Goal: Information Seeking & Learning: Learn about a topic

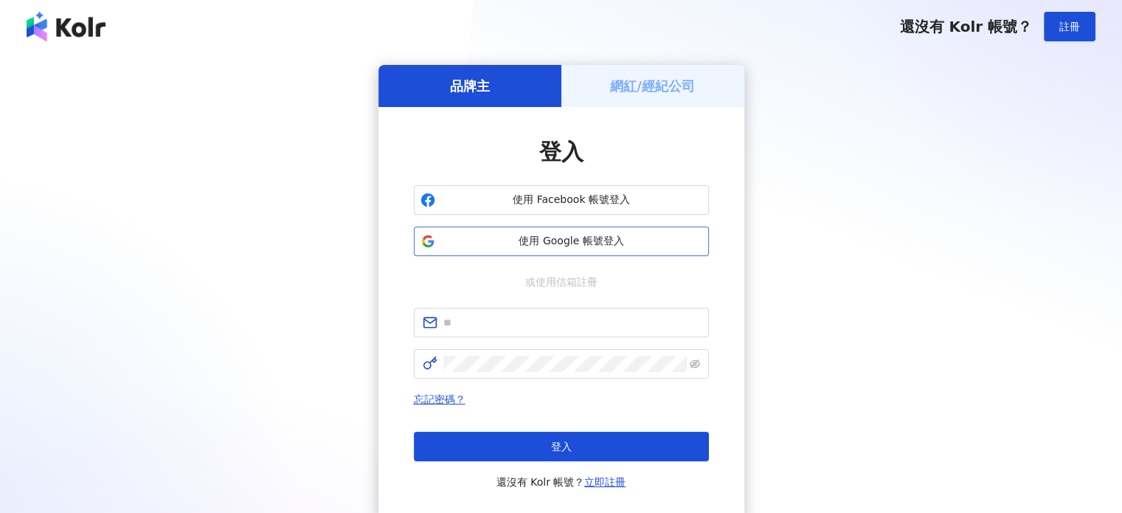
click at [560, 241] on span "使用 Google 帳號登入" at bounding box center [571, 241] width 261 height 15
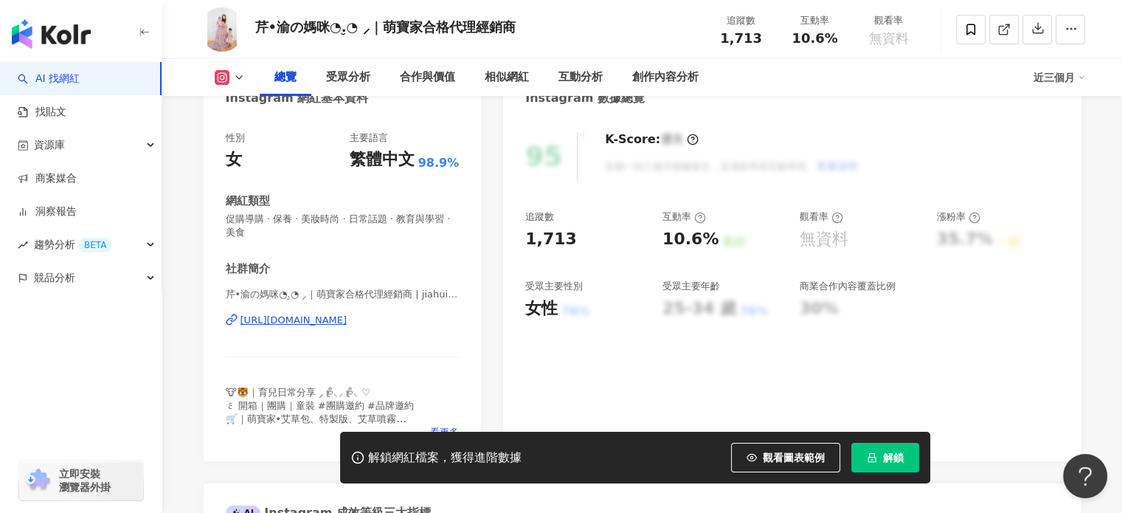
scroll to position [221, 0]
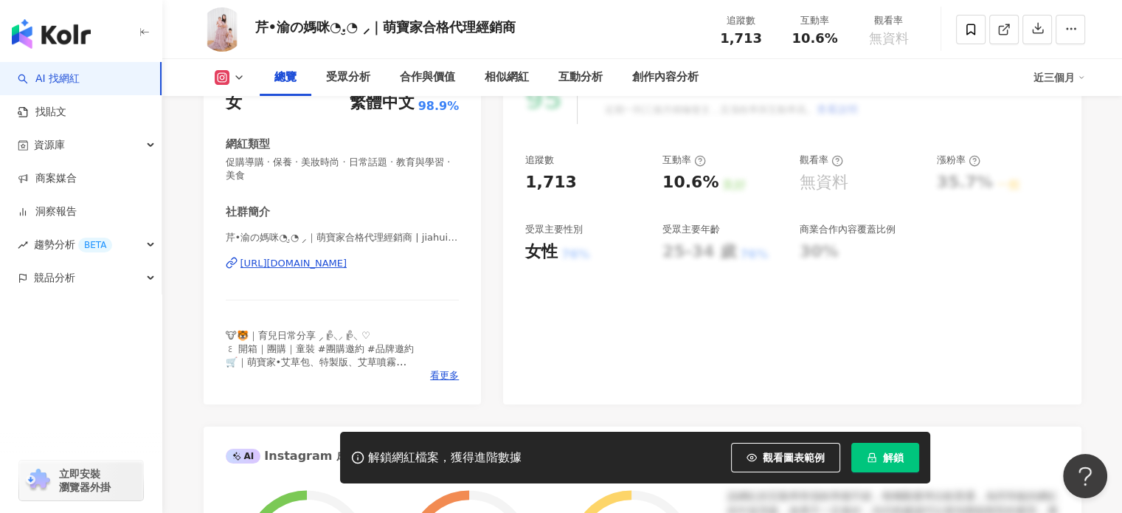
click at [864, 449] on button "解鎖" at bounding box center [885, 458] width 68 height 30
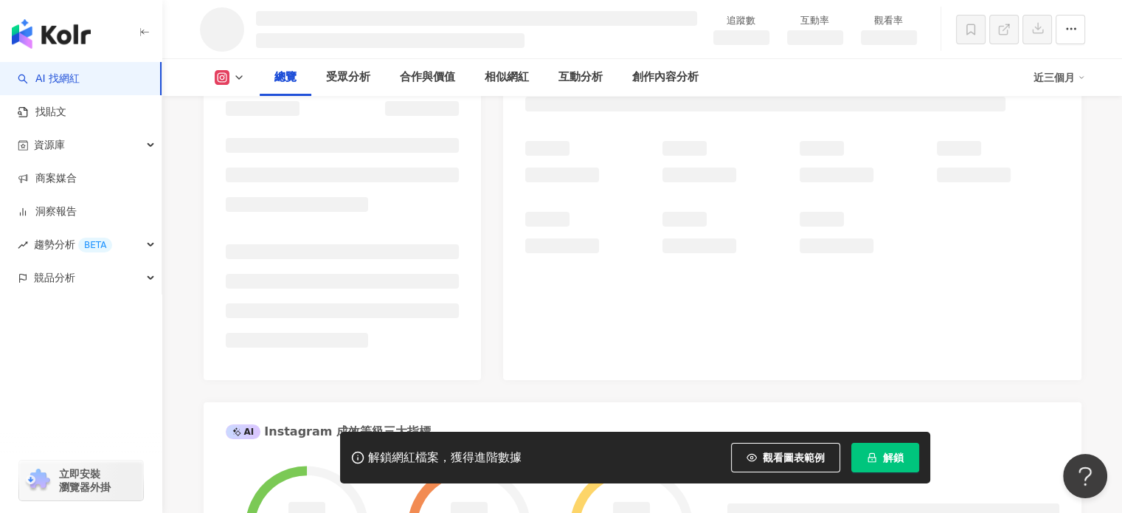
scroll to position [148, 0]
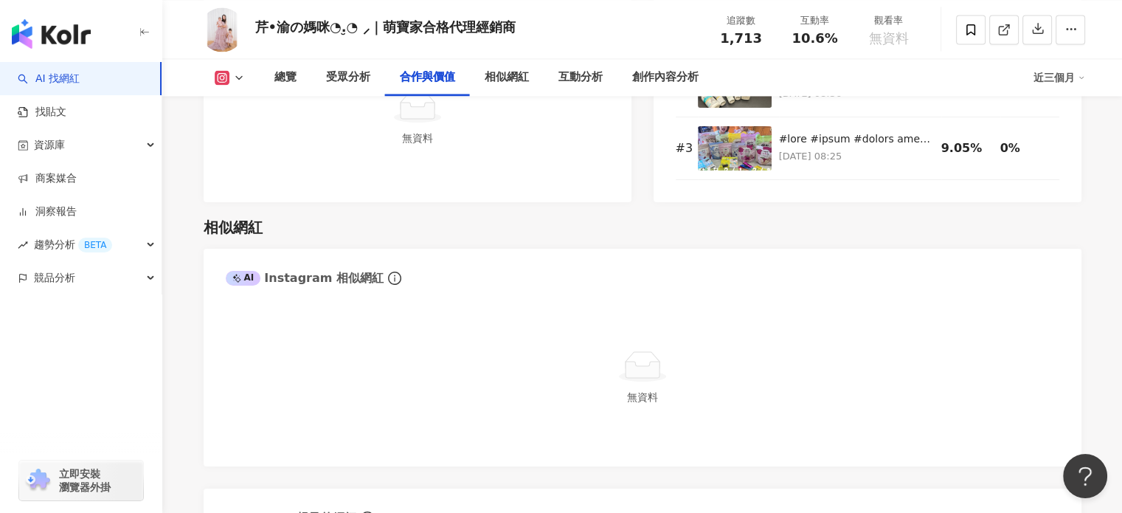
scroll to position [2508, 0]
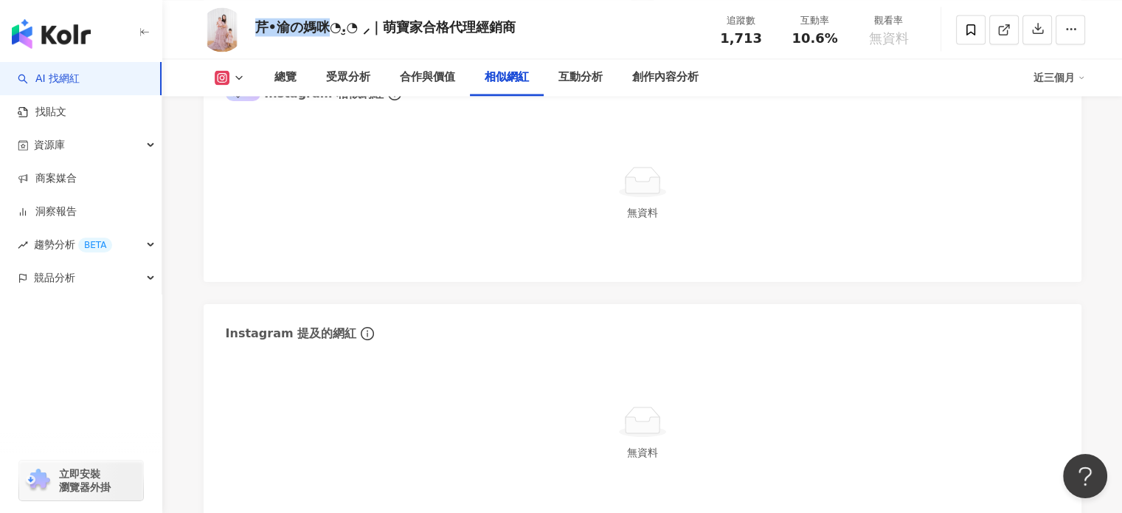
drag, startPoint x: 254, startPoint y: 27, endPoint x: 338, endPoint y: 31, distance: 84.2
click at [338, 31] on div "芹•渝の媽咪◔.̮◔ ⸝｜萌寶家合格代理經銷商 追蹤數 1,713 互動率 10.6% 觀看率 無資料" at bounding box center [642, 29] width 944 height 58
copy div "芹•渝の媽咪"
click at [376, 400] on div "無資料" at bounding box center [643, 433] width 834 height 133
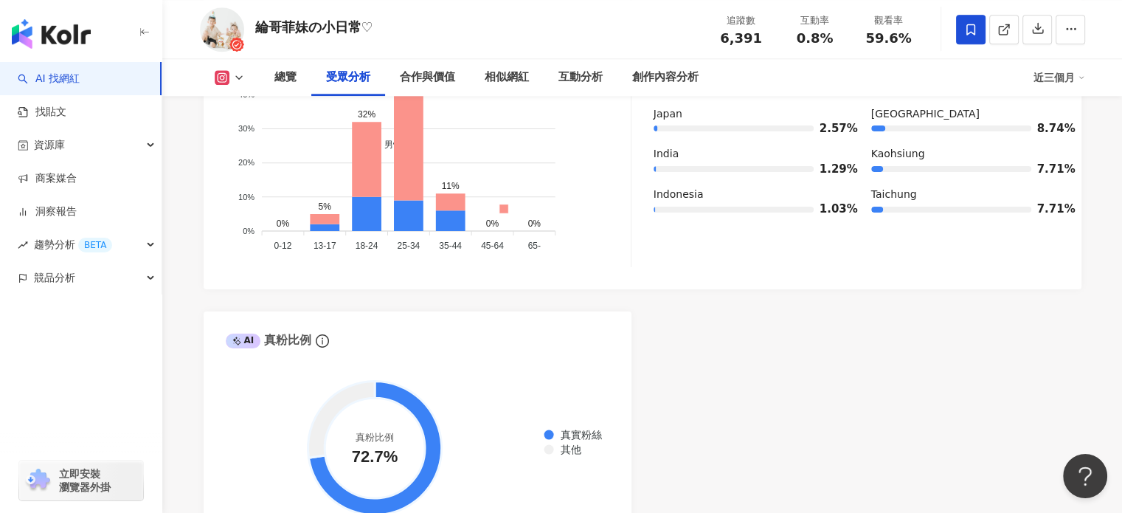
scroll to position [1771, 0]
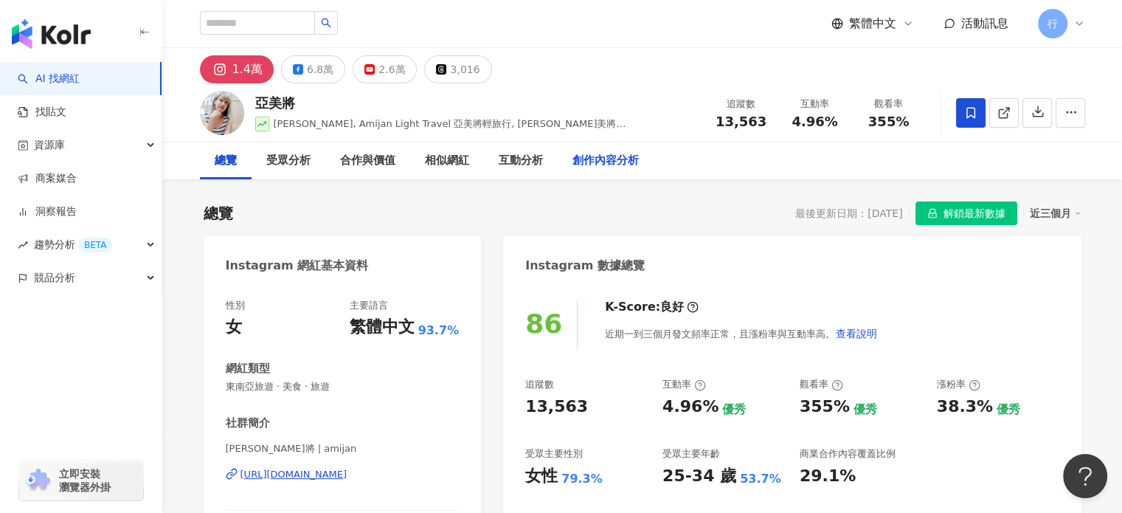
click at [602, 165] on div "創作內容分析" at bounding box center [606, 161] width 66 height 18
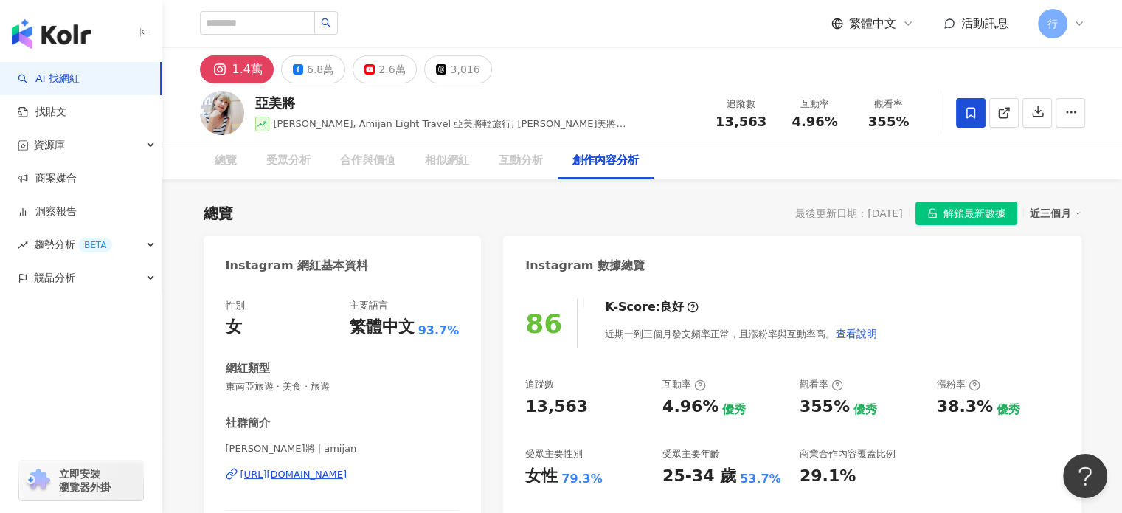
scroll to position [4220, 0]
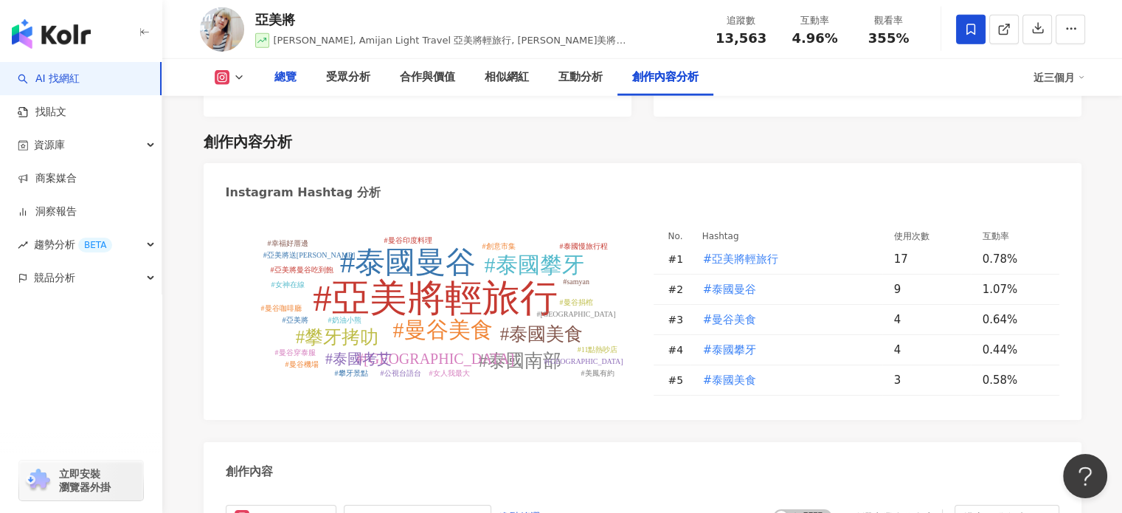
click at [295, 83] on div "總覽" at bounding box center [285, 78] width 22 height 18
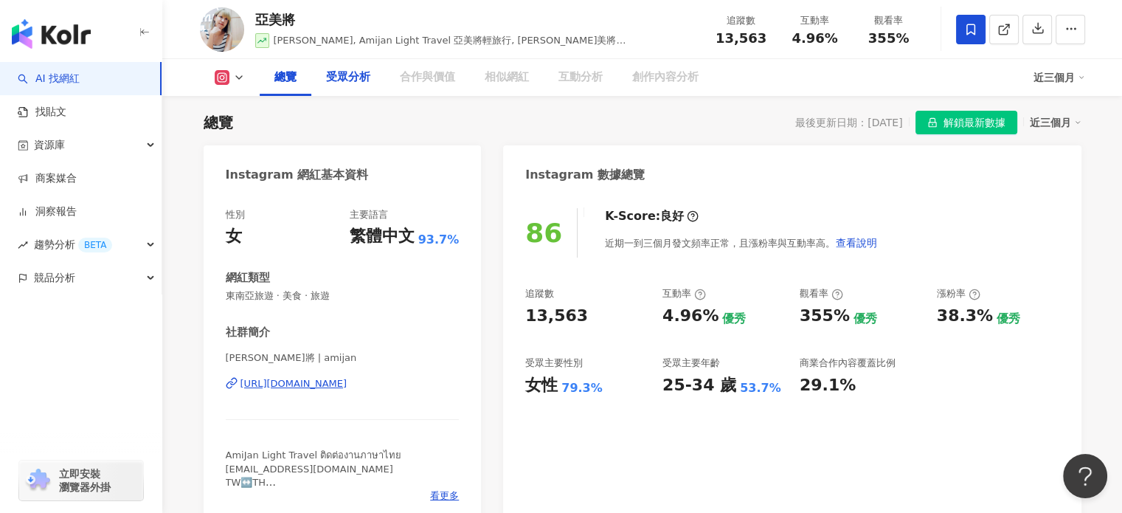
click at [334, 85] on div "受眾分析" at bounding box center [348, 78] width 44 height 18
click at [345, 82] on div "受眾分析" at bounding box center [348, 78] width 44 height 18
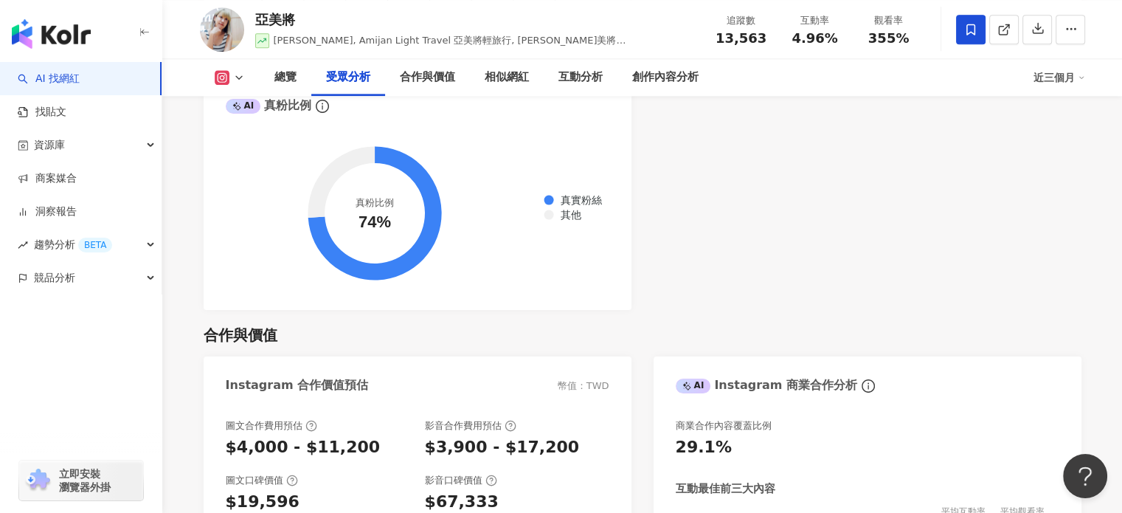
scroll to position [1263, 0]
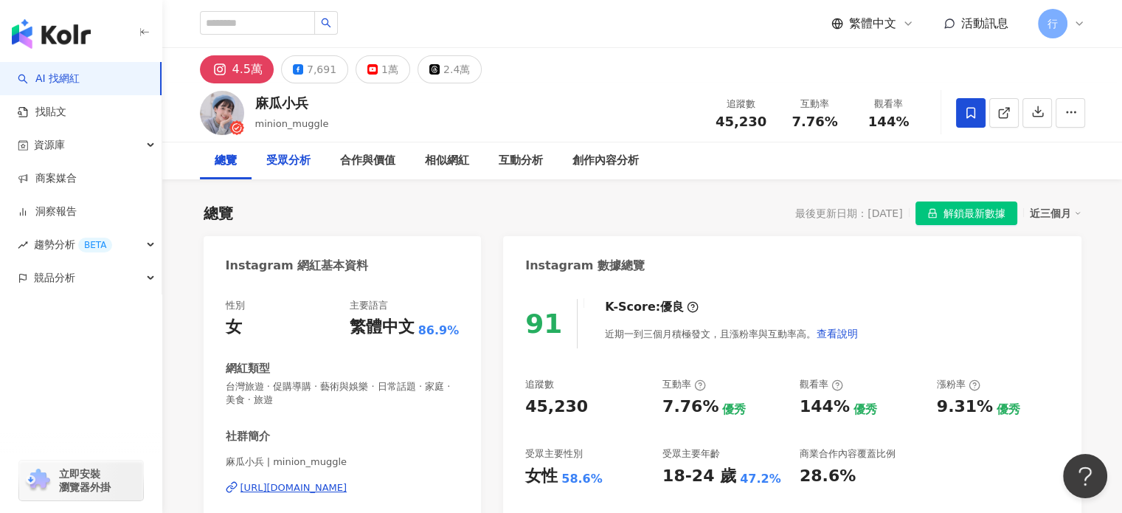
click at [304, 166] on div "受眾分析" at bounding box center [288, 161] width 44 height 18
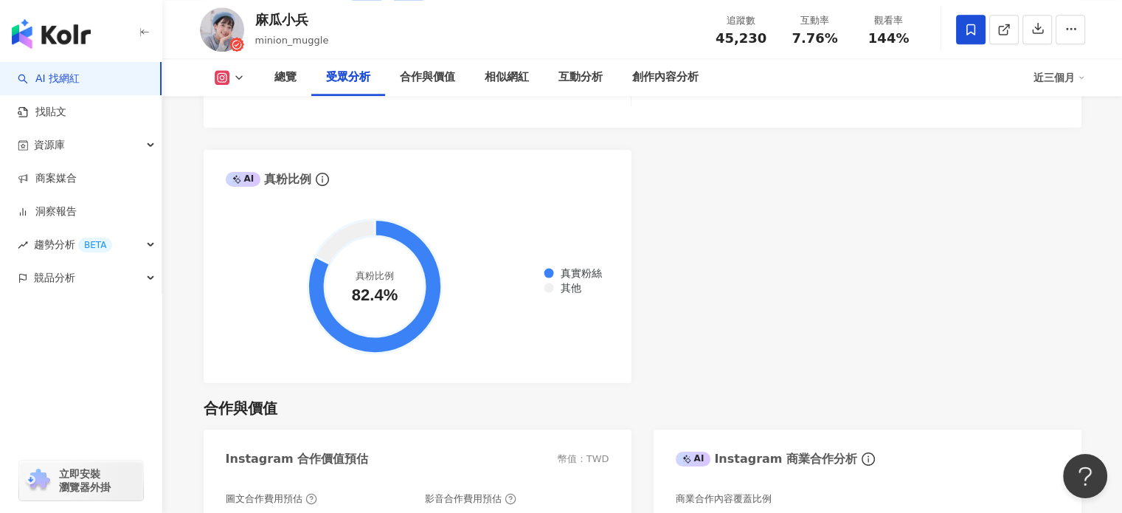
scroll to position [1808, 0]
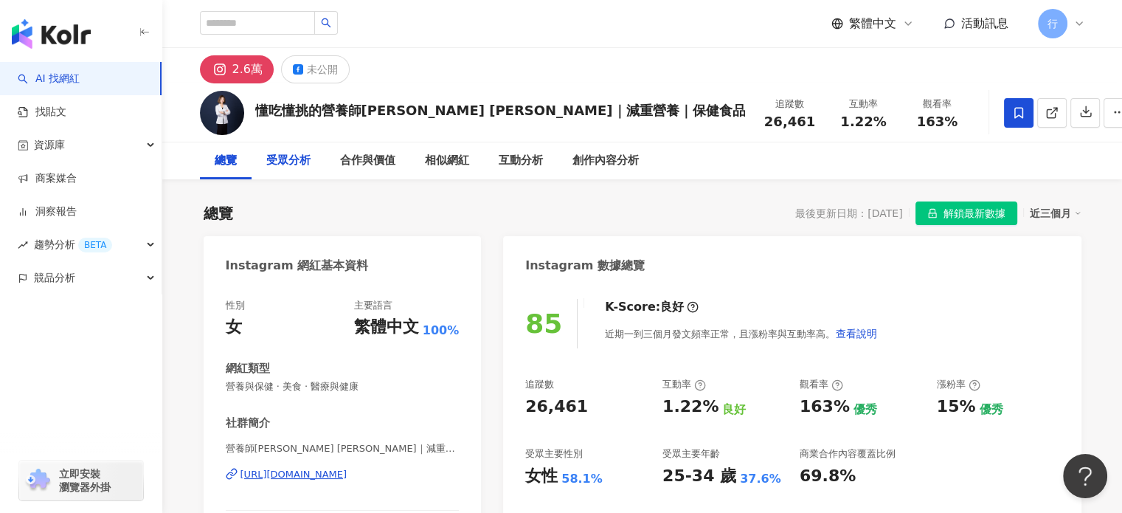
click at [277, 148] on div "受眾分析" at bounding box center [289, 160] width 74 height 37
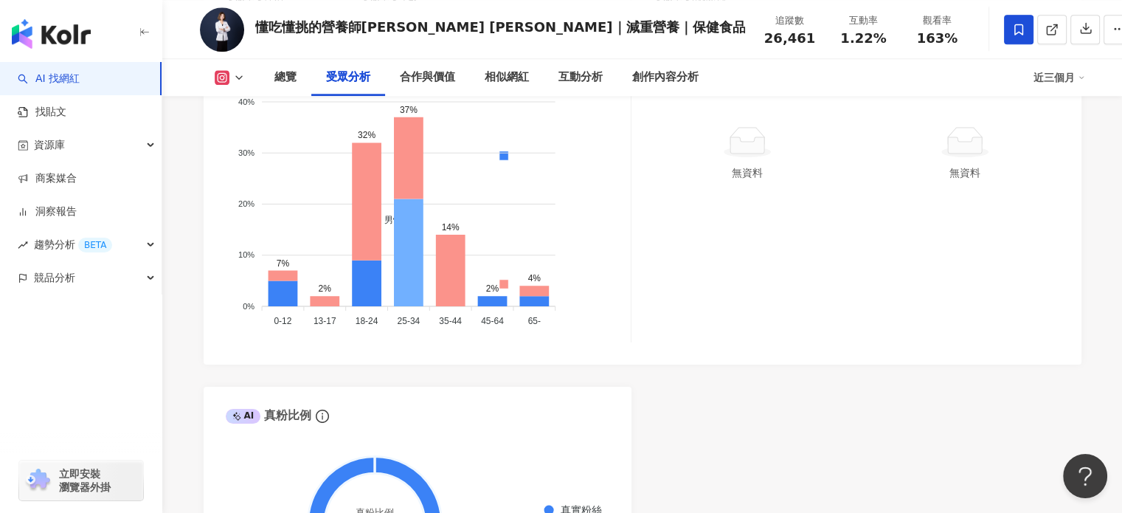
scroll to position [1698, 0]
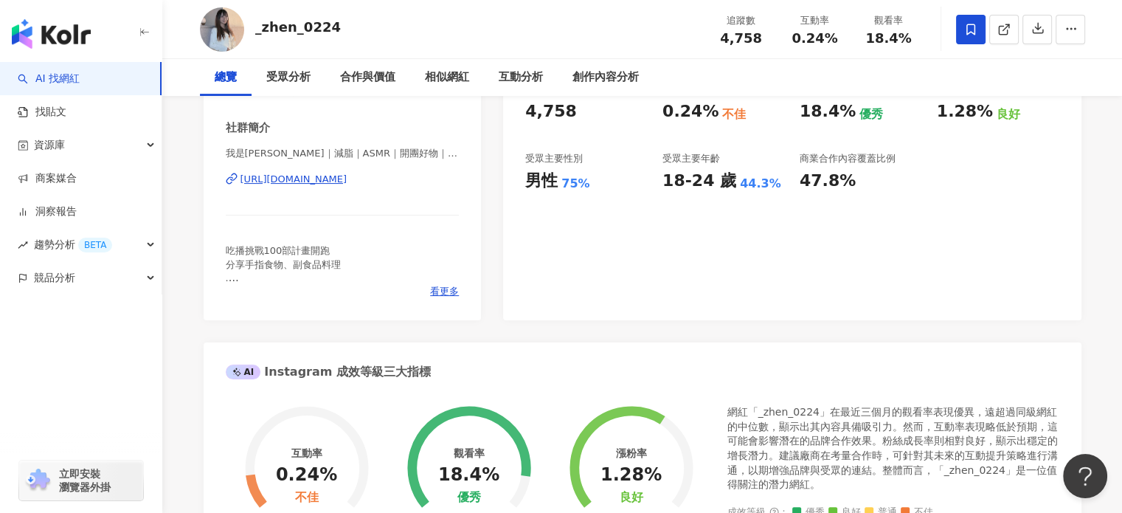
scroll to position [74, 0]
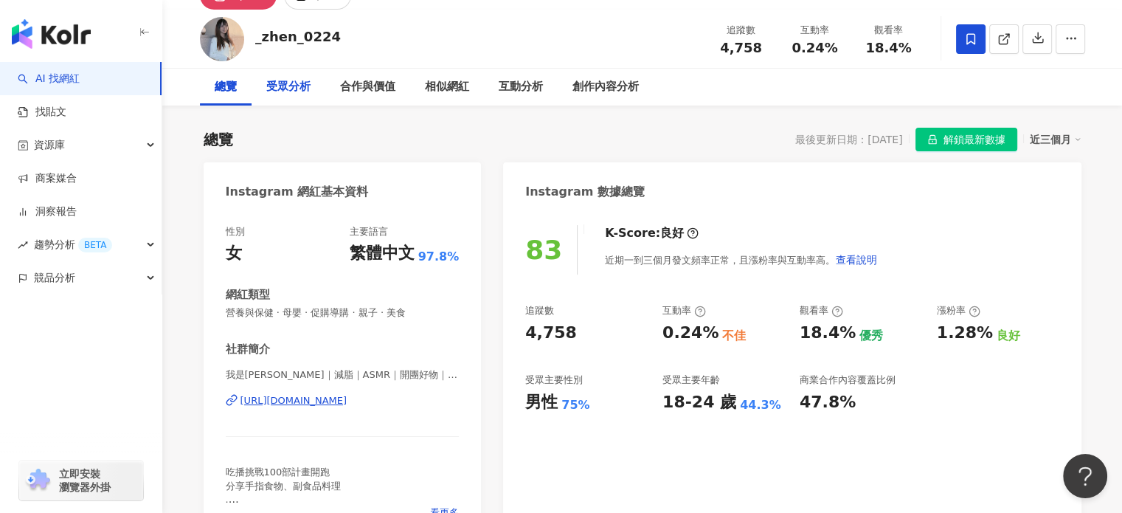
click at [312, 95] on div "受眾分析" at bounding box center [289, 87] width 74 height 37
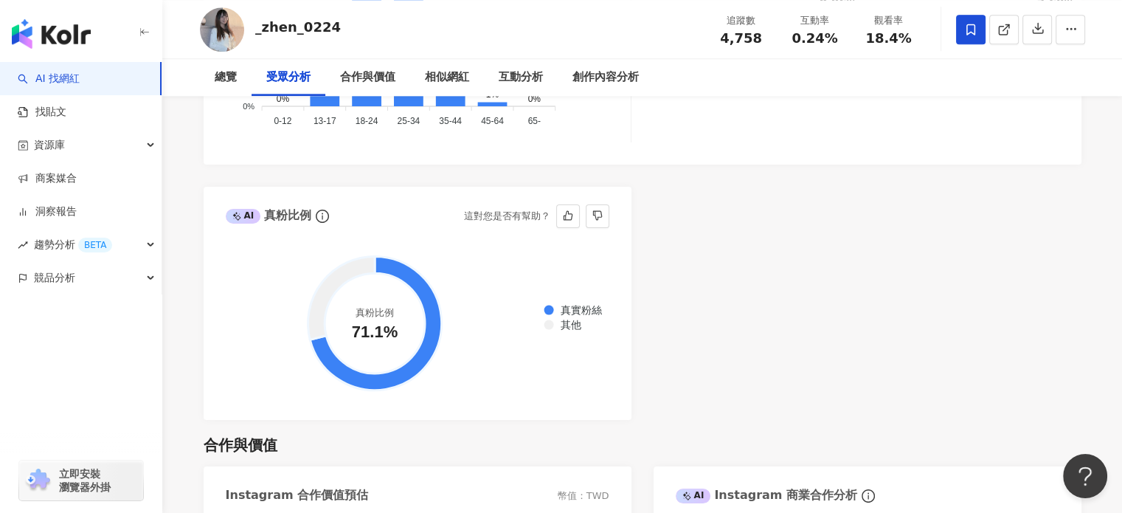
scroll to position [1751, 0]
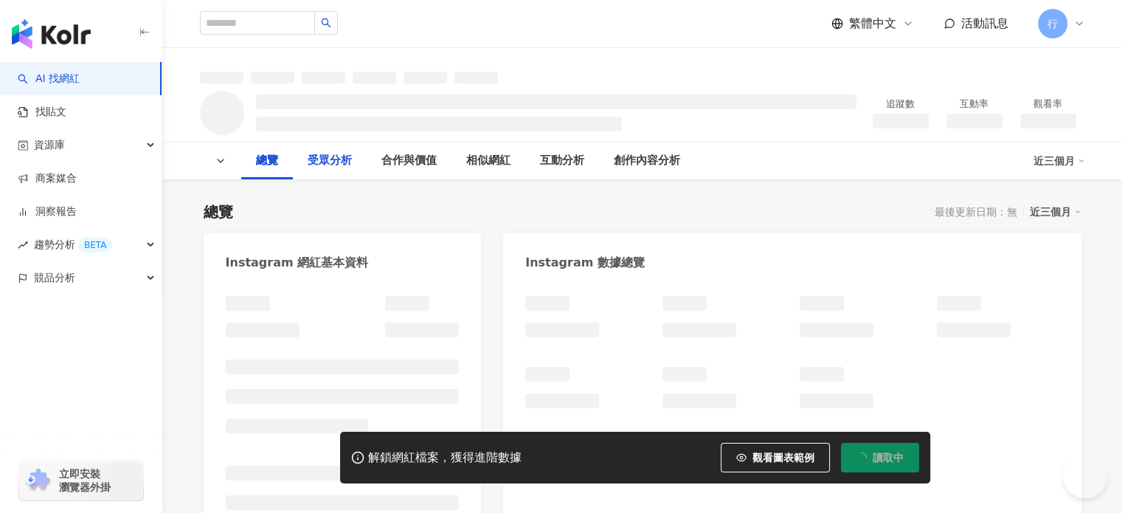
click at [348, 170] on div "受眾分析" at bounding box center [330, 160] width 74 height 37
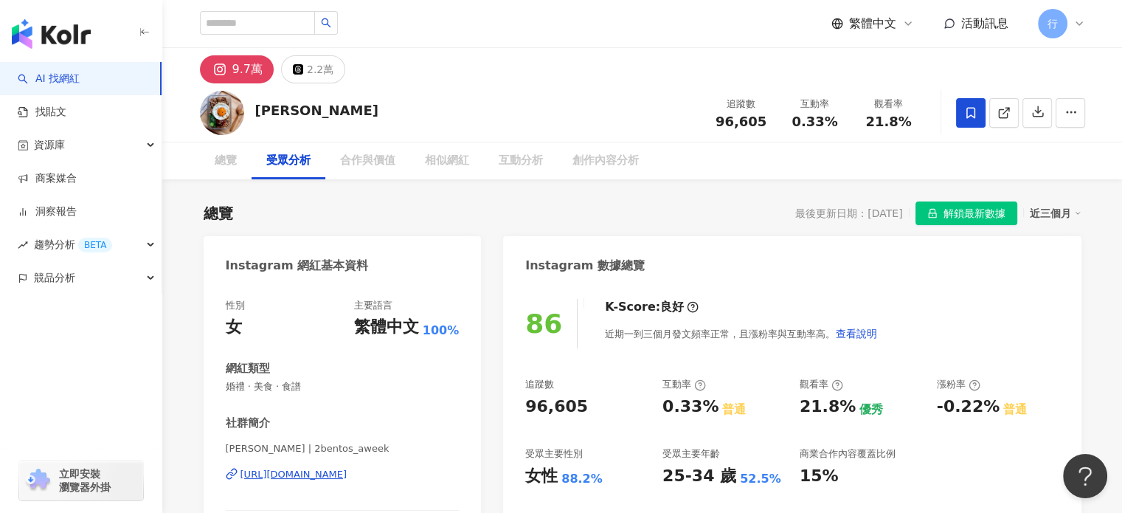
click at [307, 212] on div "總覽 最後更新日期：[DATE] 解鎖最新數據 近三個月" at bounding box center [643, 213] width 878 height 24
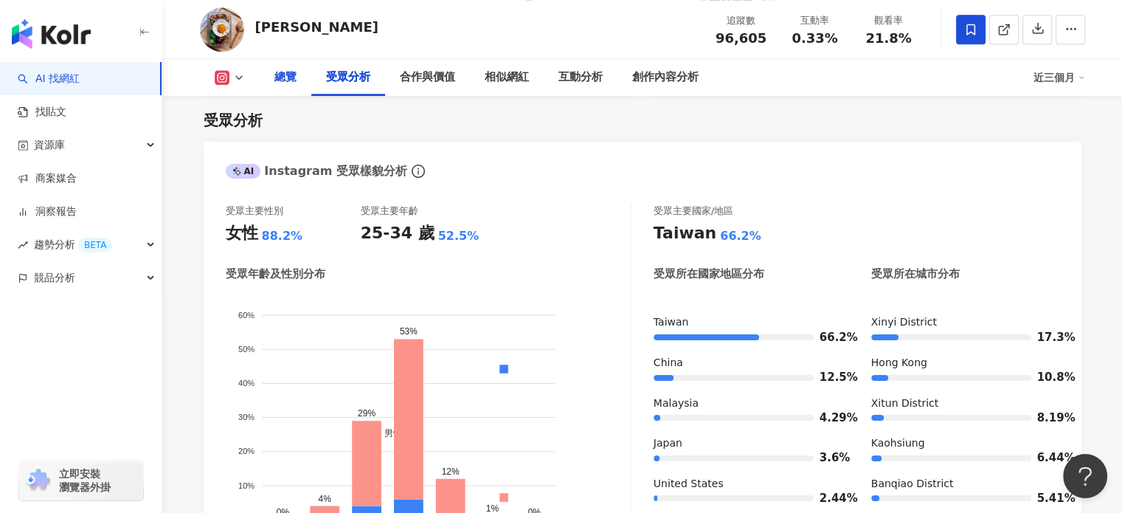
click at [294, 84] on div "總覽" at bounding box center [285, 78] width 22 height 18
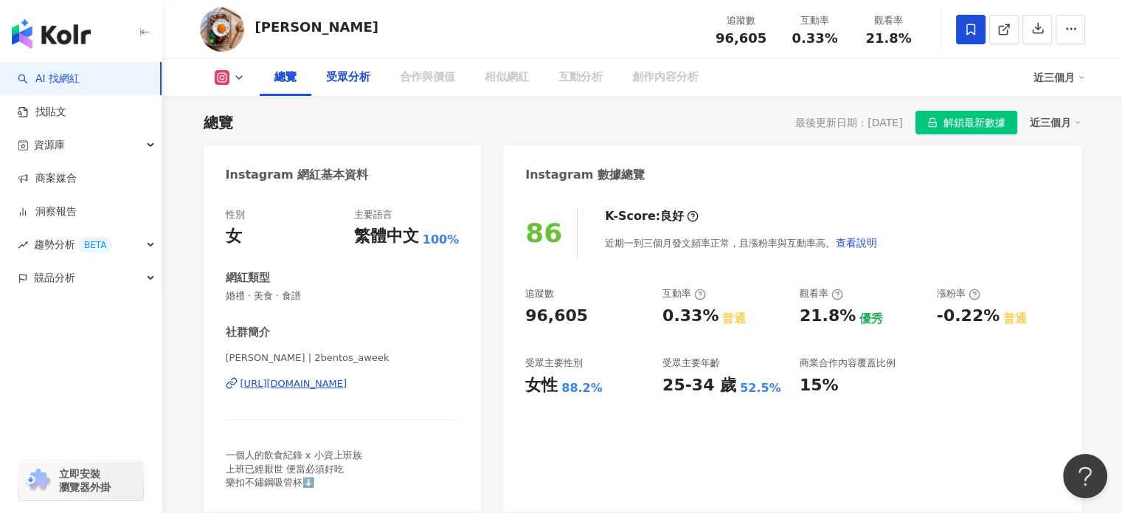
click at [350, 91] on div "受眾分析" at bounding box center [348, 77] width 74 height 37
click at [350, 83] on div "受眾分析" at bounding box center [348, 78] width 44 height 18
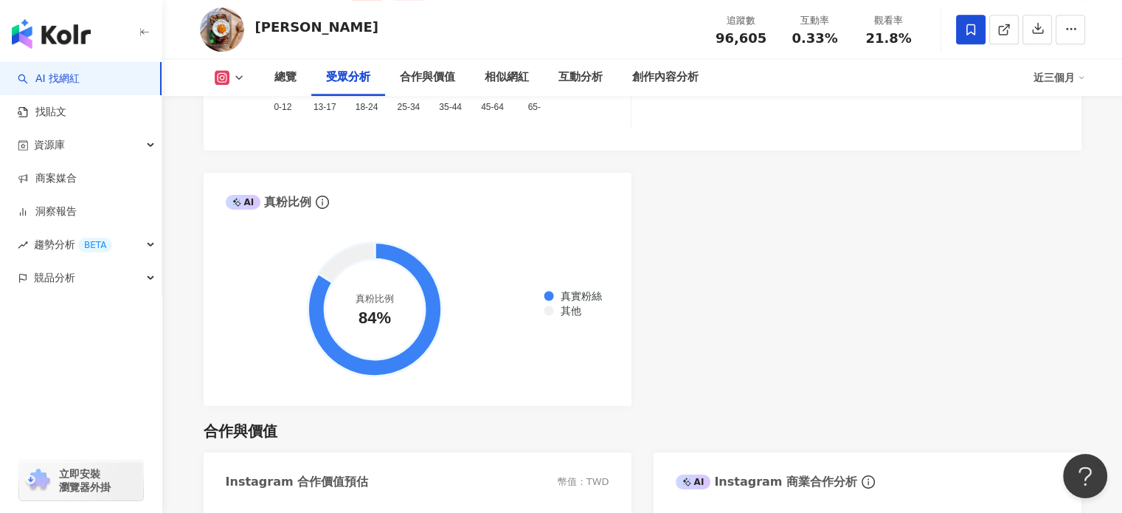
scroll to position [1766, 0]
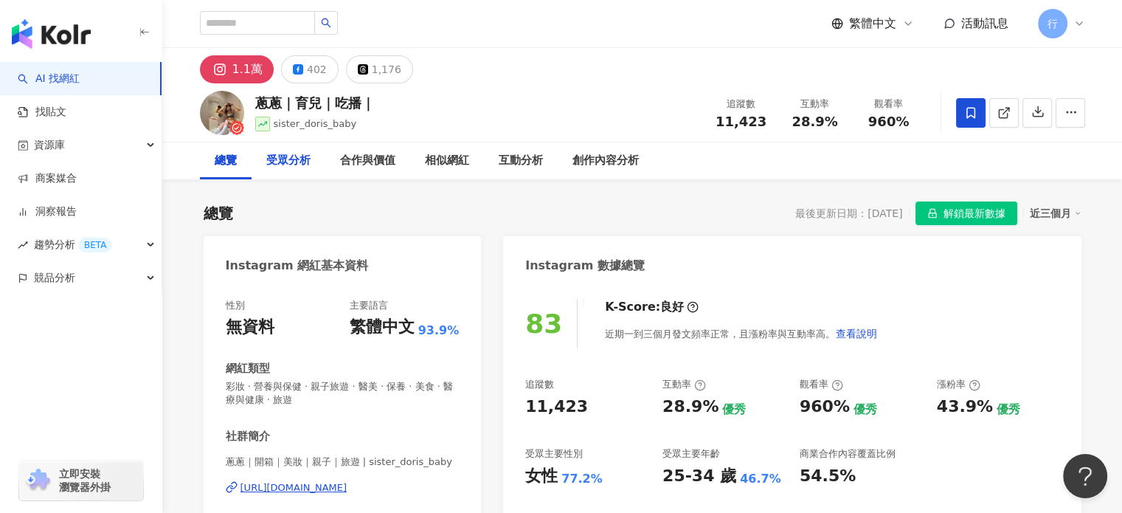
click at [297, 158] on div "受眾分析" at bounding box center [288, 161] width 44 height 18
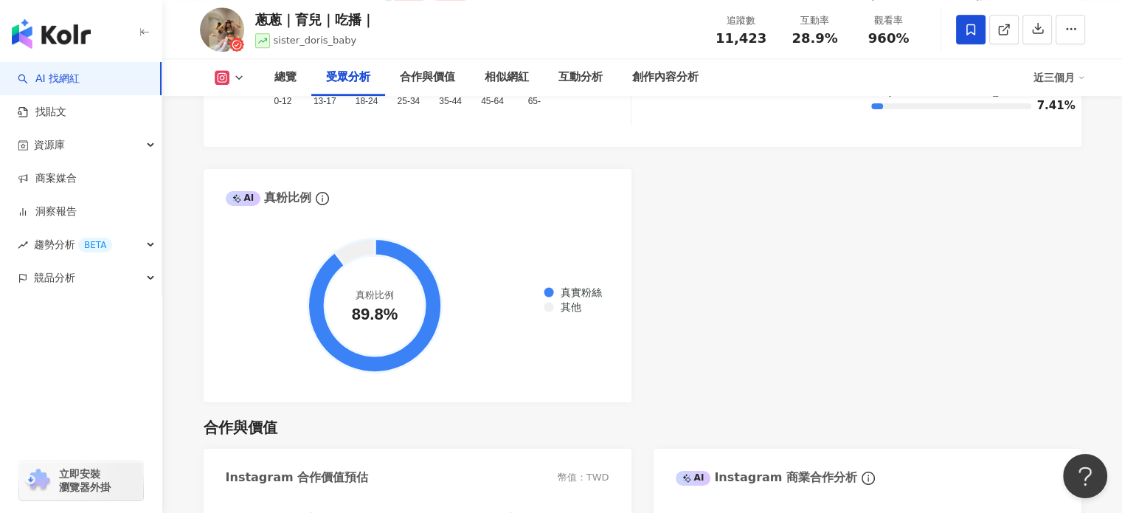
scroll to position [1774, 0]
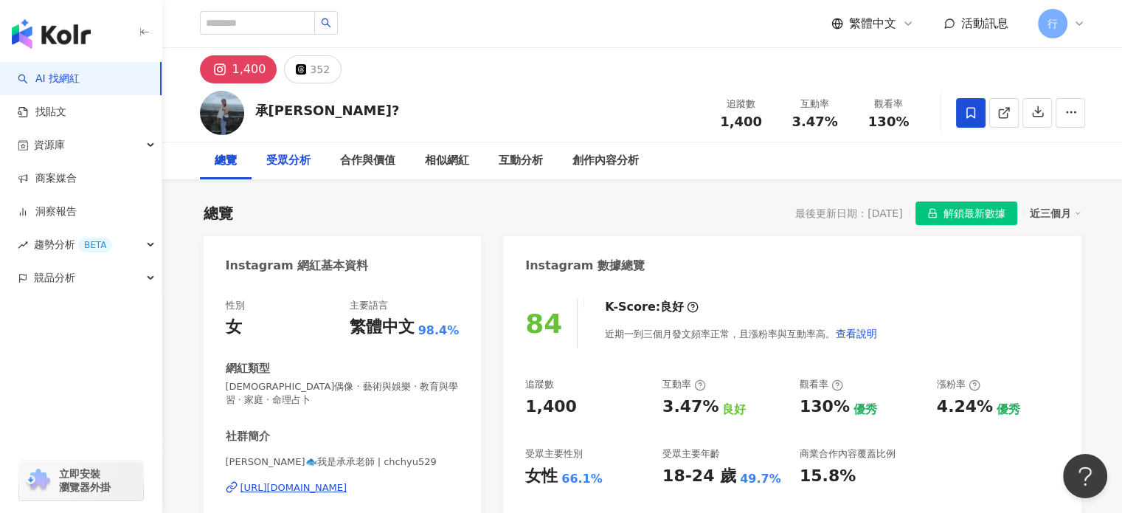
click at [302, 158] on div "受眾分析" at bounding box center [288, 161] width 44 height 18
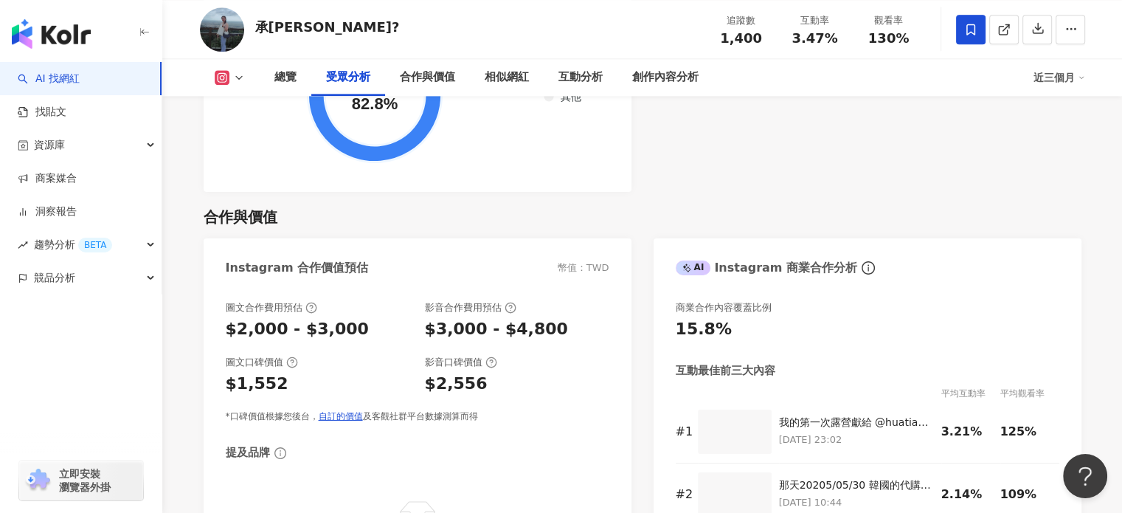
scroll to position [1771, 0]
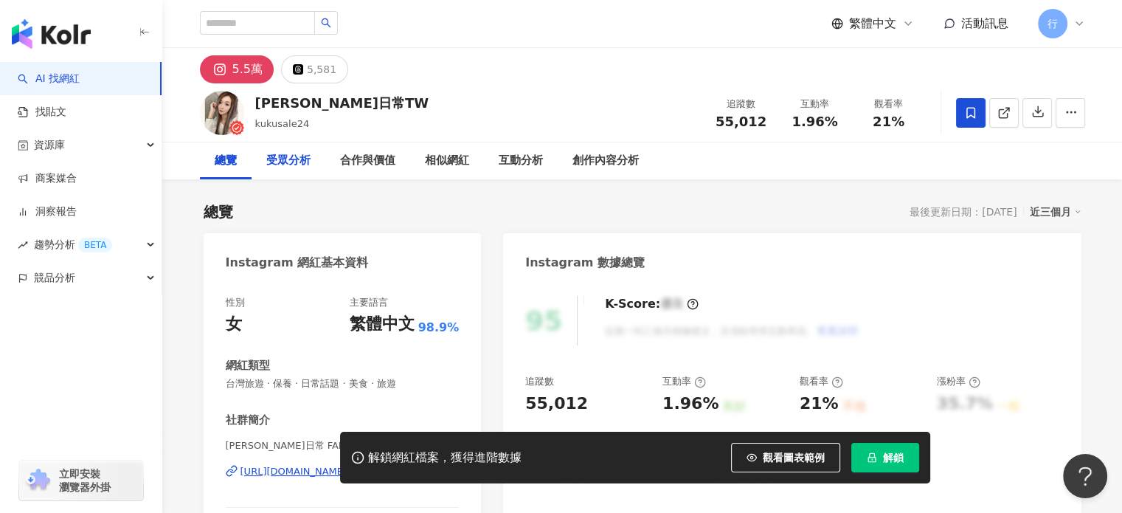
click at [301, 153] on div "受眾分析" at bounding box center [288, 161] width 44 height 18
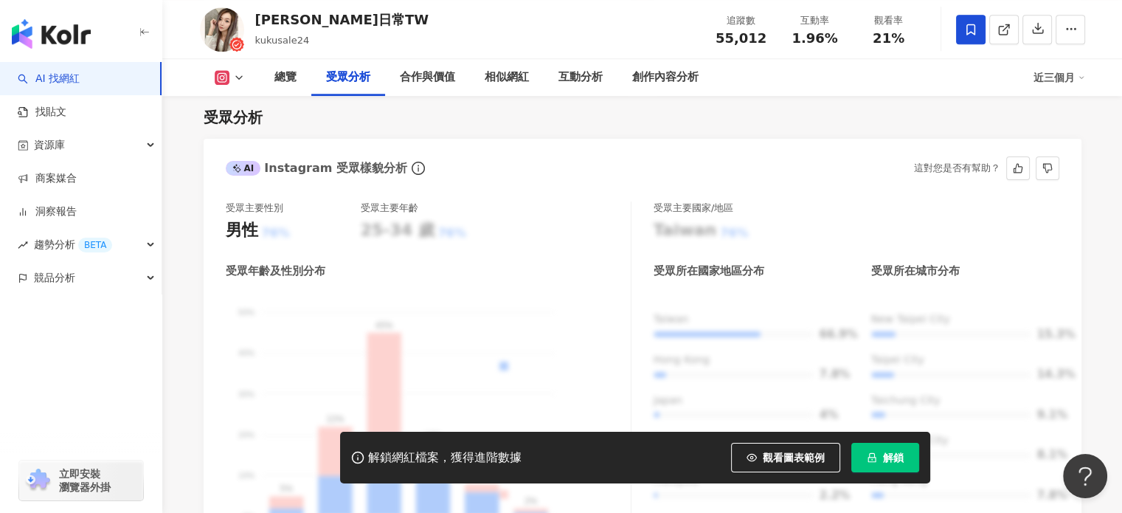
scroll to position [1507, 0]
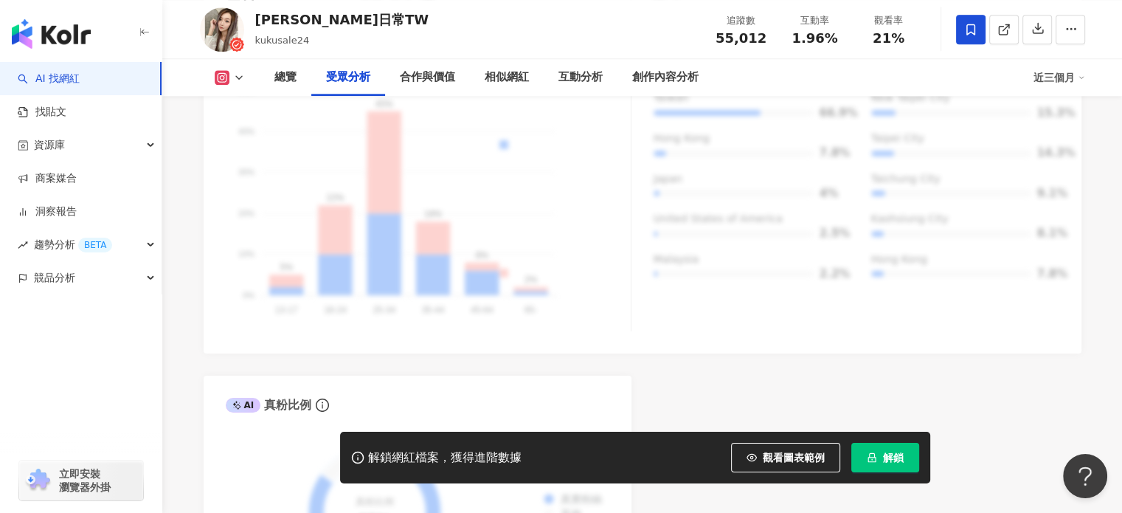
click at [874, 454] on icon "lock" at bounding box center [872, 457] width 10 height 10
click at [295, 79] on div "總覽" at bounding box center [285, 78] width 22 height 18
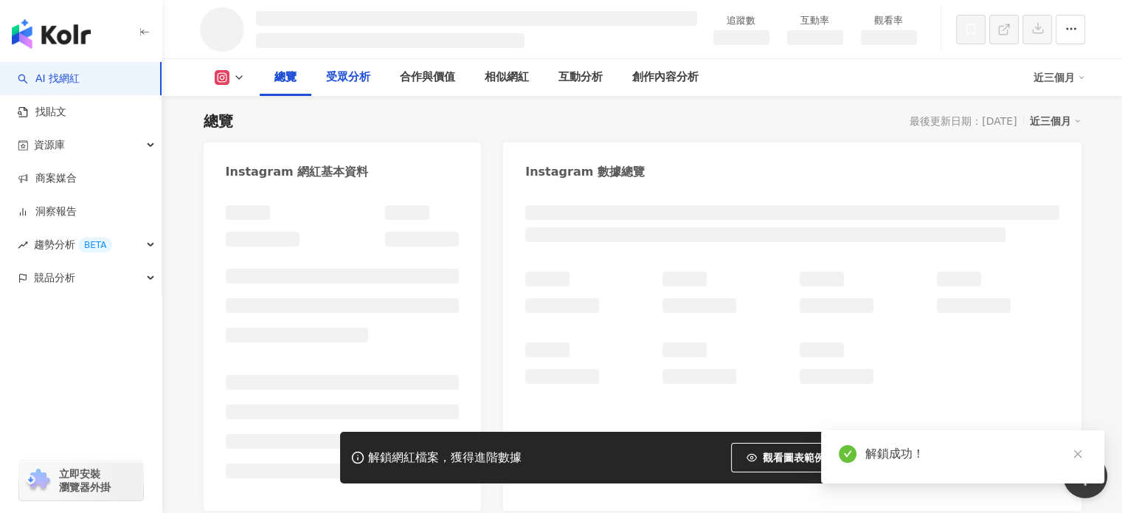
click at [347, 77] on div "受眾分析" at bounding box center [348, 78] width 44 height 18
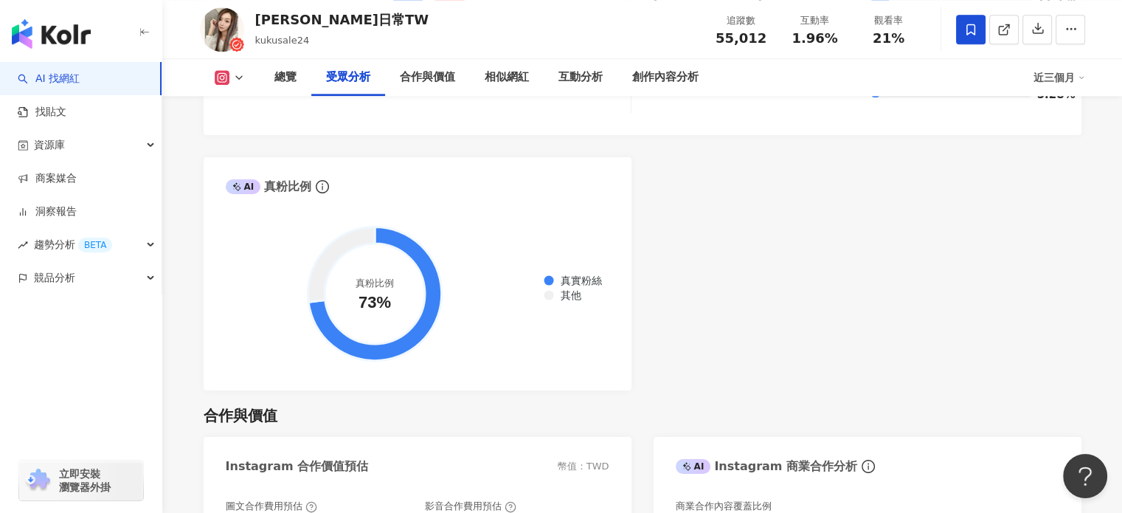
scroll to position [1718, 0]
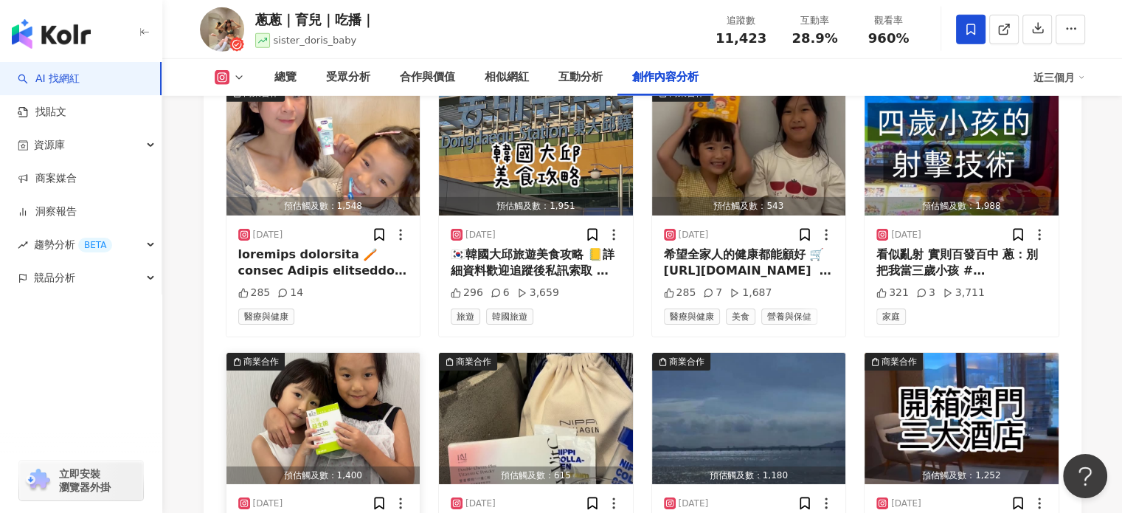
scroll to position [4770, 0]
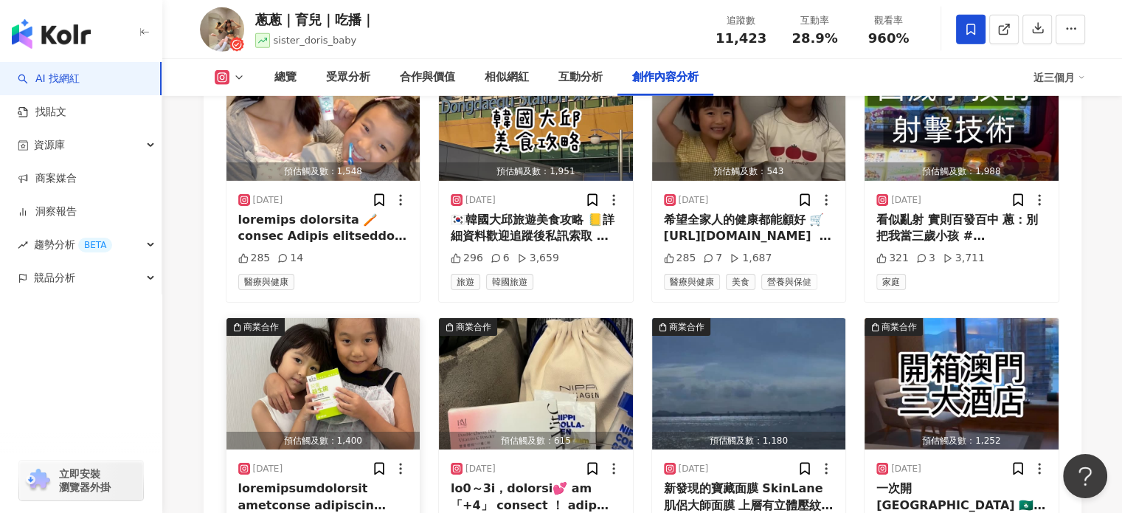
click at [342, 480] on div at bounding box center [323, 496] width 170 height 33
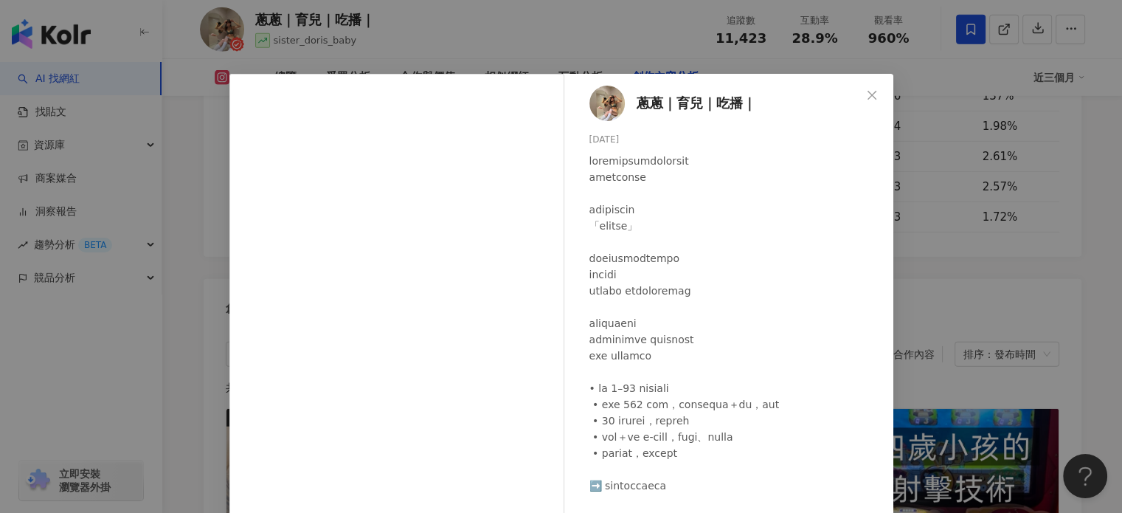
scroll to position [4401, 0]
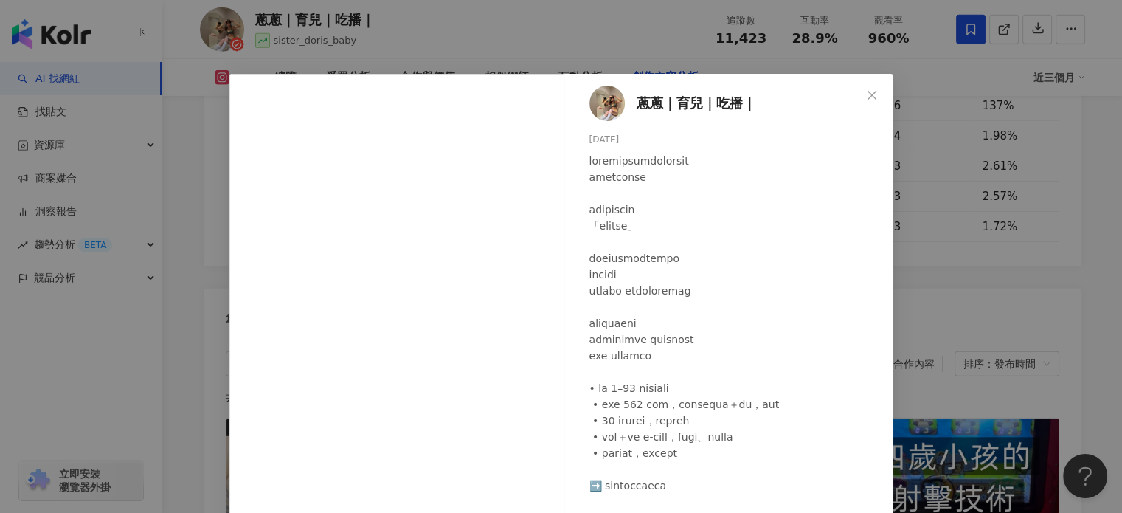
click at [867, 321] on div "蔥蔥｜育兒｜吃播｜ 2025/9/5 264 10" at bounding box center [733, 297] width 322 height 446
click at [891, 299] on div "蔥蔥｜育兒｜吃播｜ 2025/9/5 264 10 查看原始貼文" at bounding box center [561, 256] width 1122 height 513
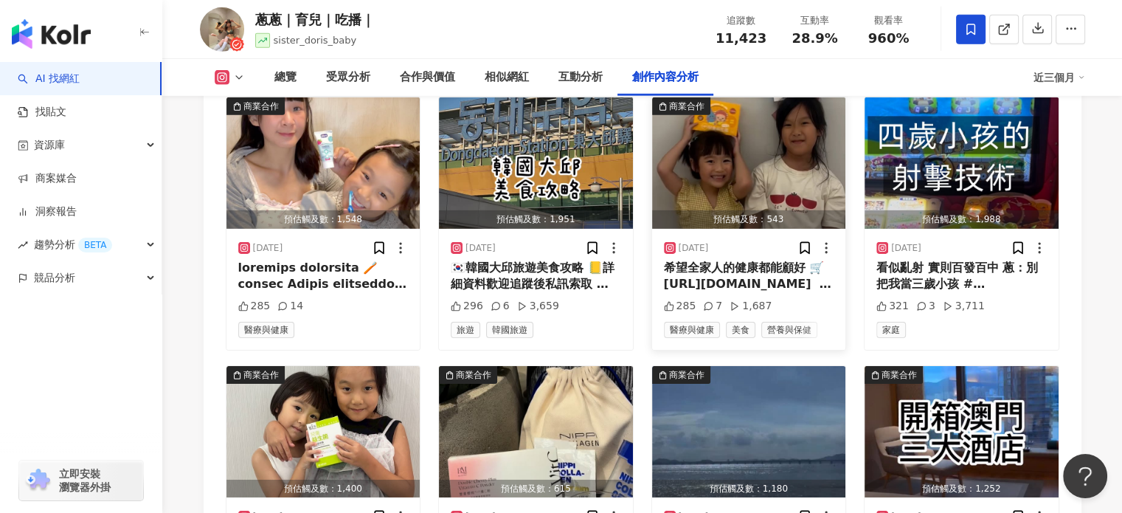
scroll to position [4696, 0]
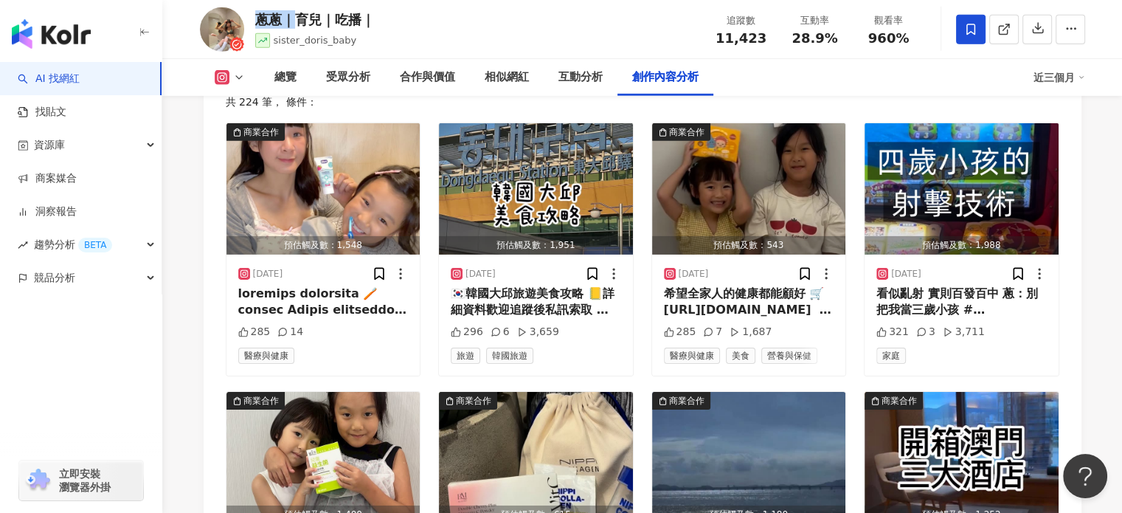
drag, startPoint x: 249, startPoint y: 13, endPoint x: 294, endPoint y: 17, distance: 44.4
click at [294, 17] on div "蔥蔥｜育兒｜吃播｜ sister_doris_baby 追蹤數 11,423 互動率 28.9% 觀看率 960%" at bounding box center [642, 29] width 944 height 58
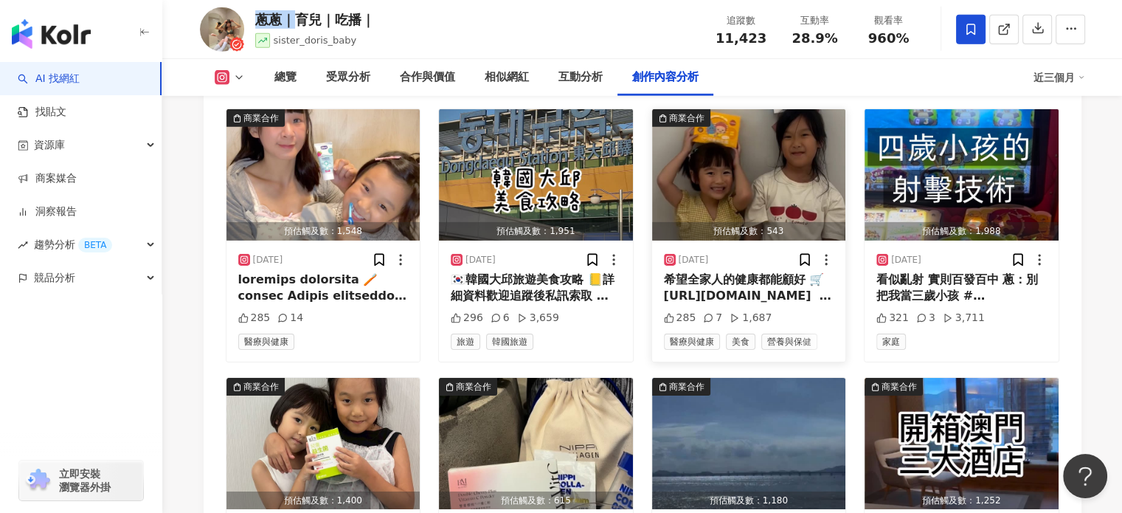
scroll to position [4622, 0]
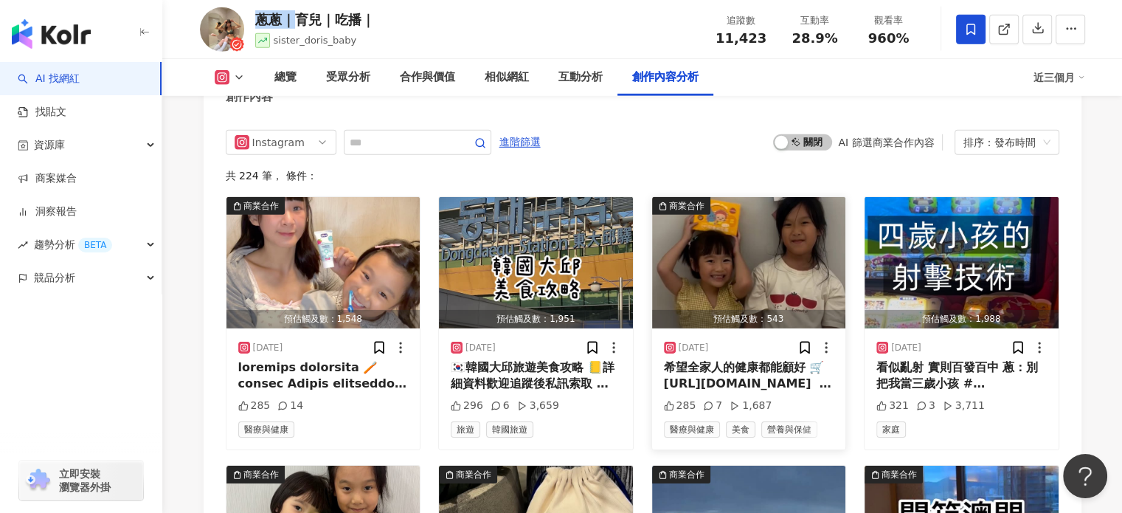
click at [761, 197] on img "button" at bounding box center [749, 262] width 194 height 131
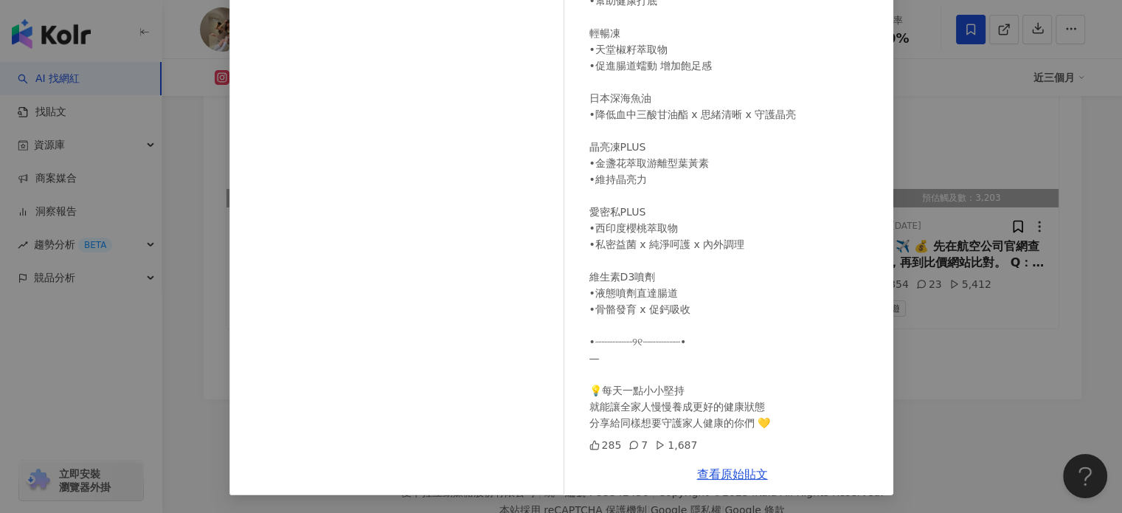
scroll to position [5287, 0]
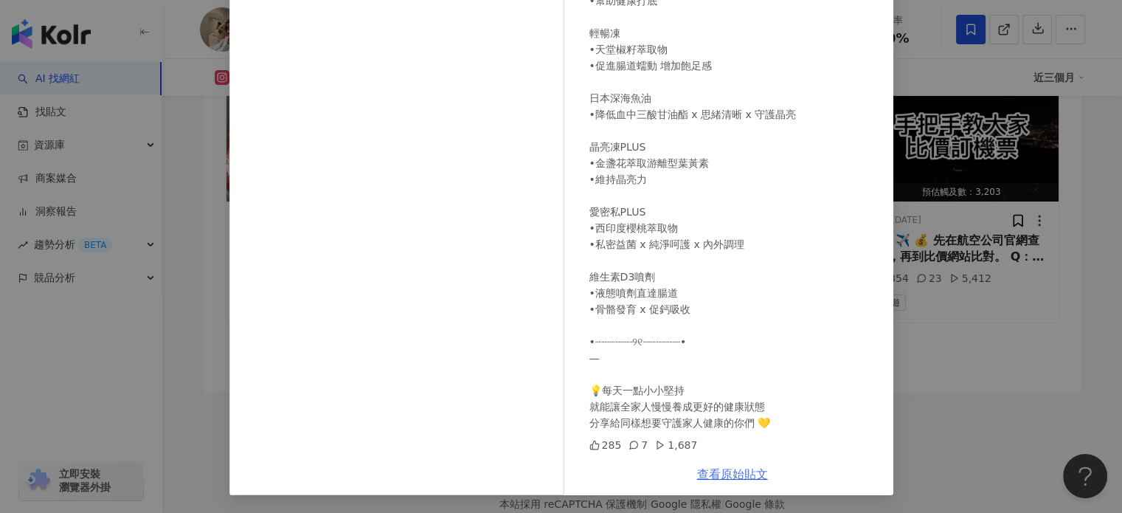
click at [708, 467] on link "查看原始貼文" at bounding box center [732, 474] width 71 height 14
click at [1009, 202] on div "蔥蔥｜育兒｜吃播｜ 2025/9/9 285 7 1,687 查看原始貼文" at bounding box center [561, 256] width 1122 height 513
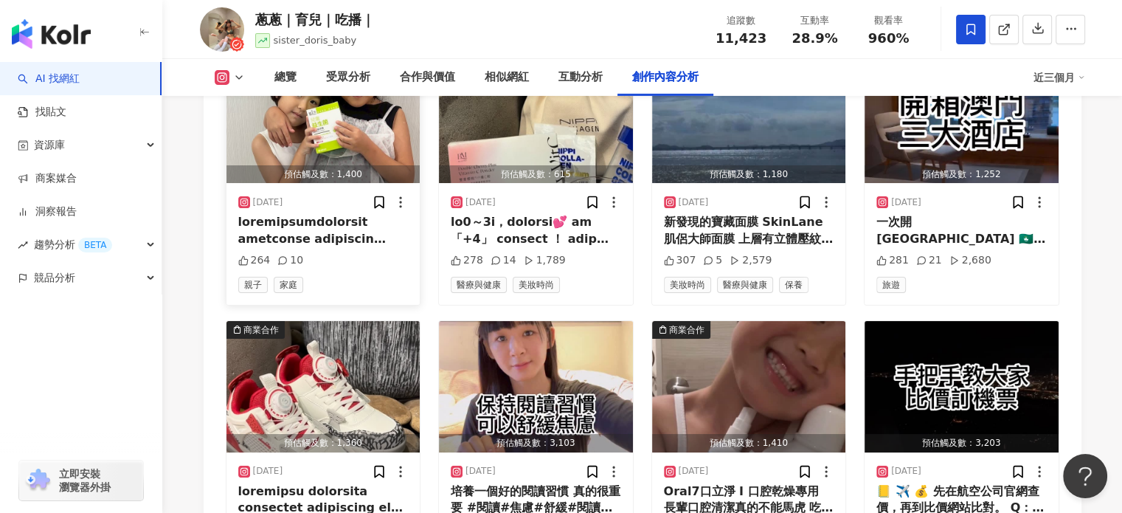
scroll to position [4918, 0]
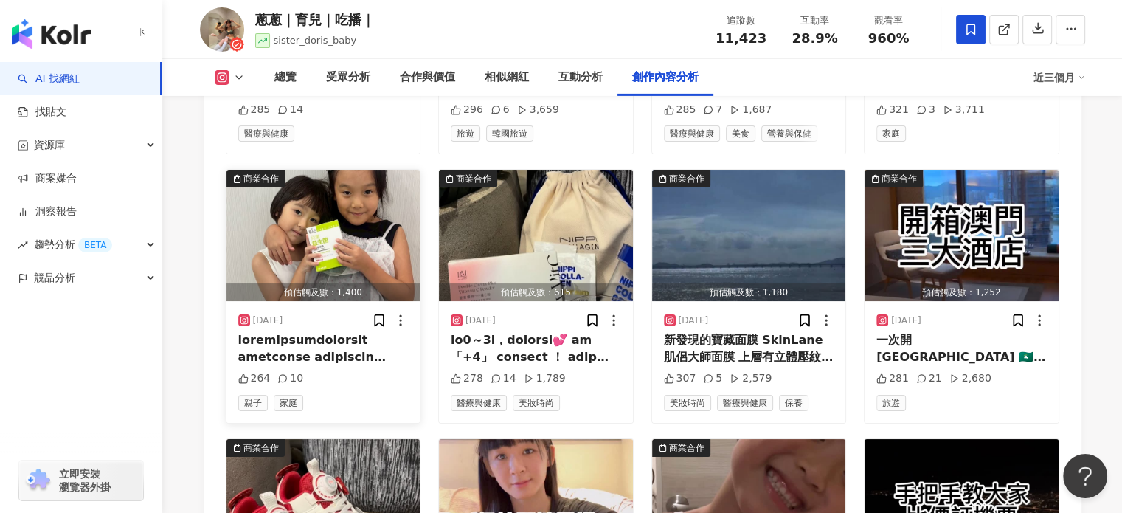
click at [307, 174] on img "button" at bounding box center [323, 235] width 194 height 131
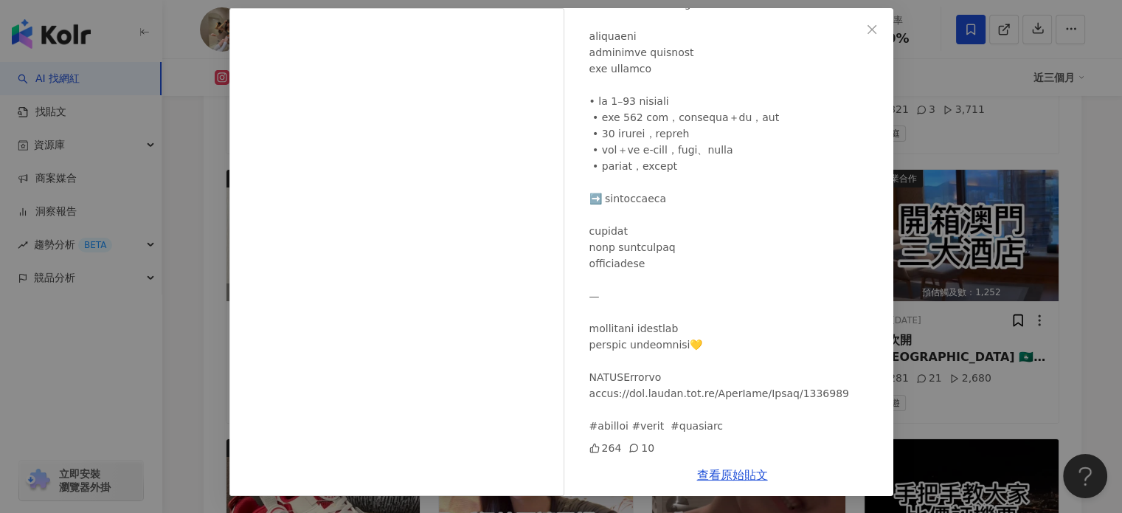
scroll to position [224, 0]
click at [999, 159] on div "蔥蔥｜育兒｜吃播｜ 2025/9/5 264 10 查看原始貼文" at bounding box center [561, 256] width 1122 height 513
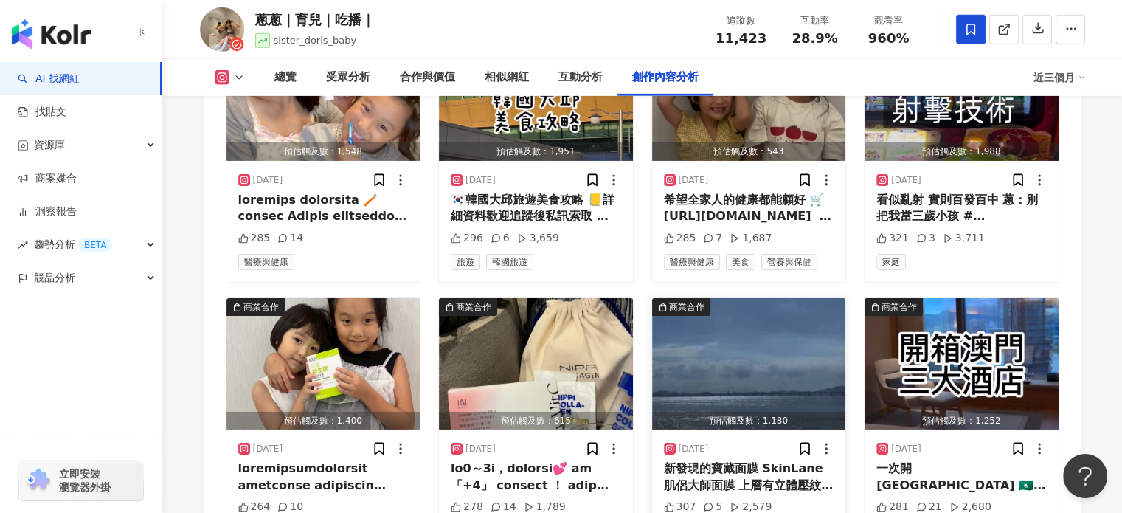
scroll to position [4623, 0]
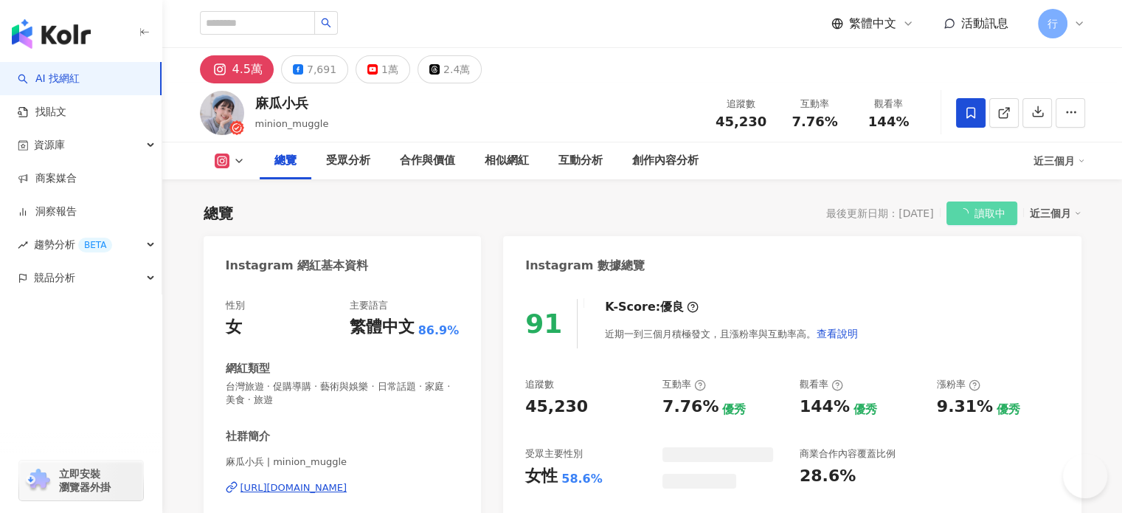
scroll to position [755, 0]
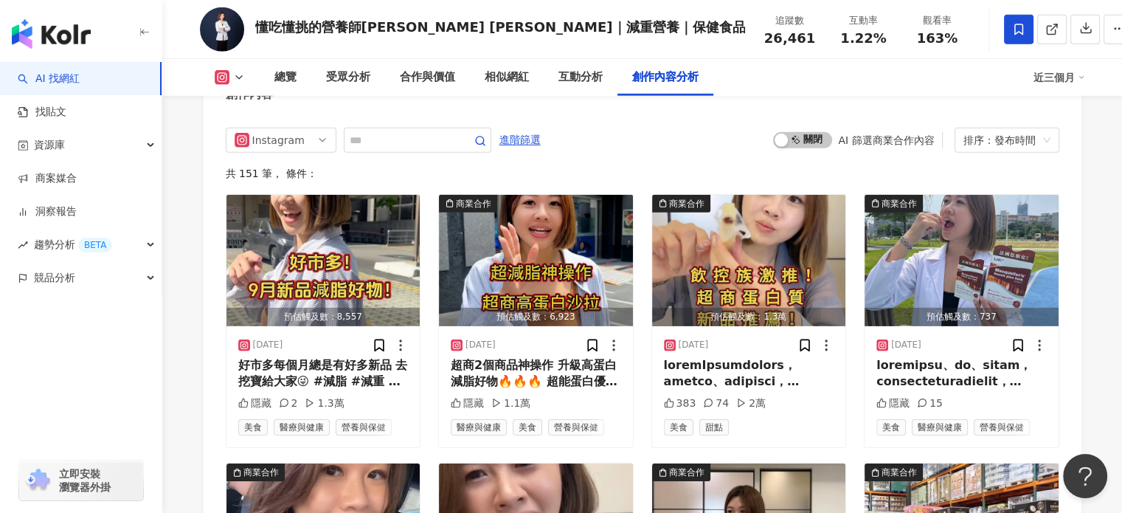
scroll to position [4543, 0]
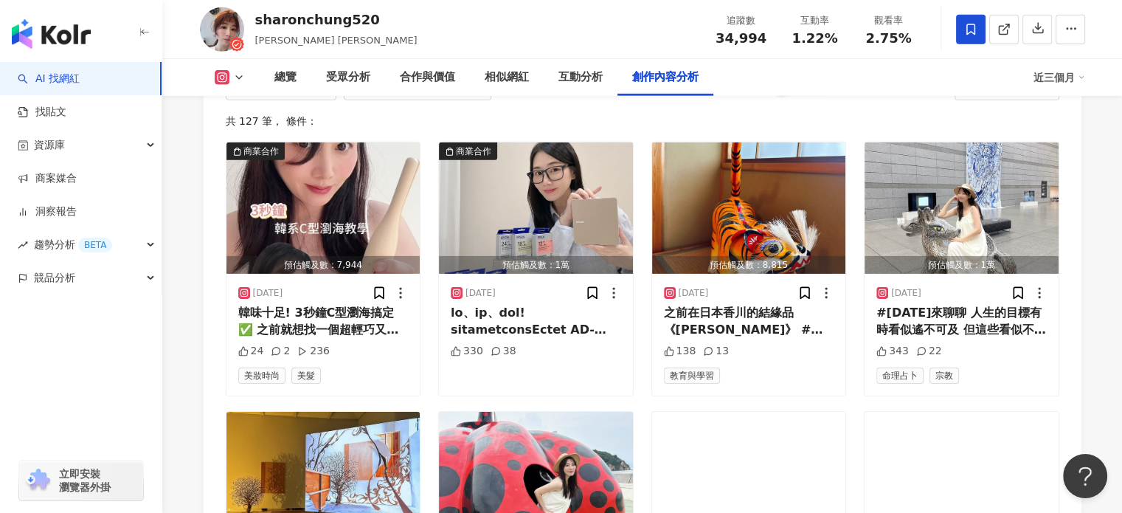
scroll to position [4555, 0]
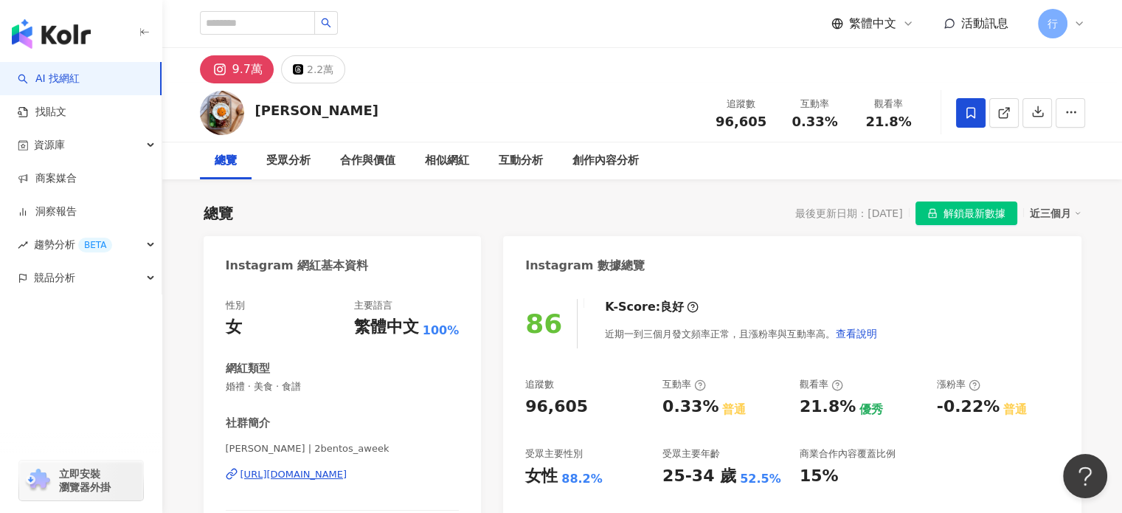
click at [347, 468] on div "https://www.instagram.com/2bentos_aweek/" at bounding box center [294, 474] width 107 height 13
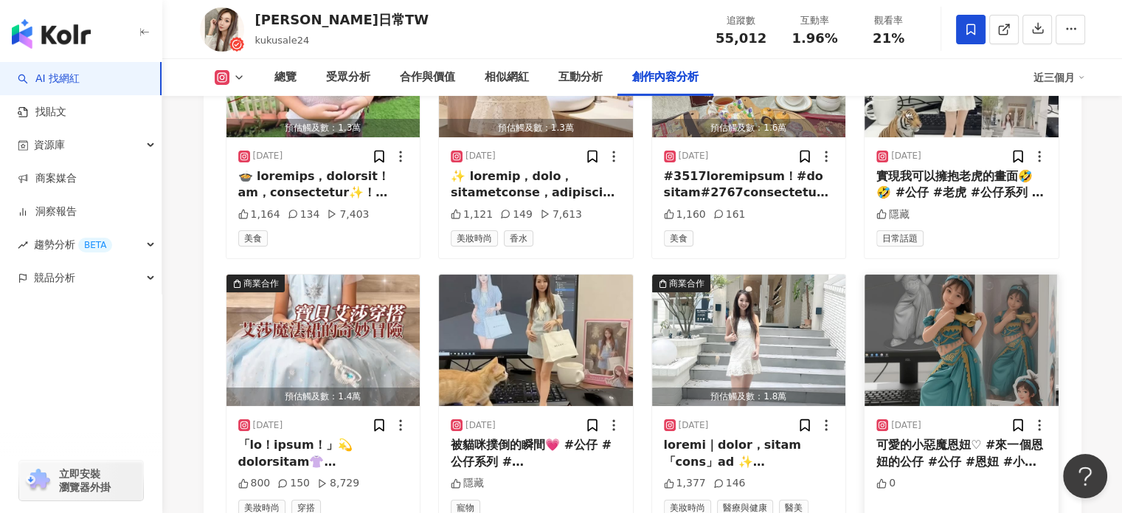
scroll to position [4975, 0]
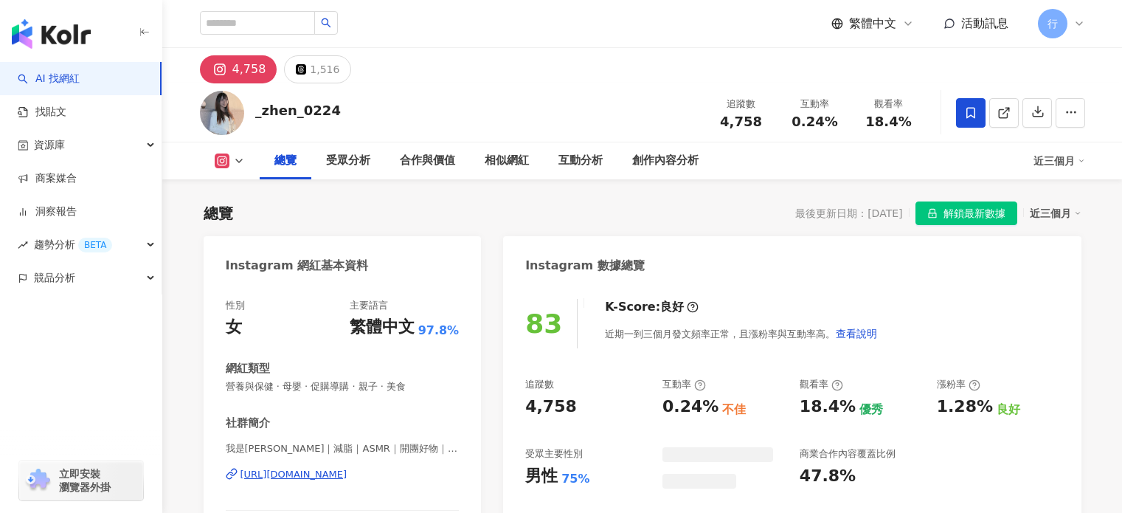
click at [316, 442] on div "我是[PERSON_NAME]｜減脂｜ASMR｜開團好物｜副食品 | _zhen_0224 [URL][DOMAIN_NAME]" at bounding box center [343, 485] width 234 height 86
click at [315, 468] on div "[URL][DOMAIN_NAME]" at bounding box center [294, 474] width 107 height 13
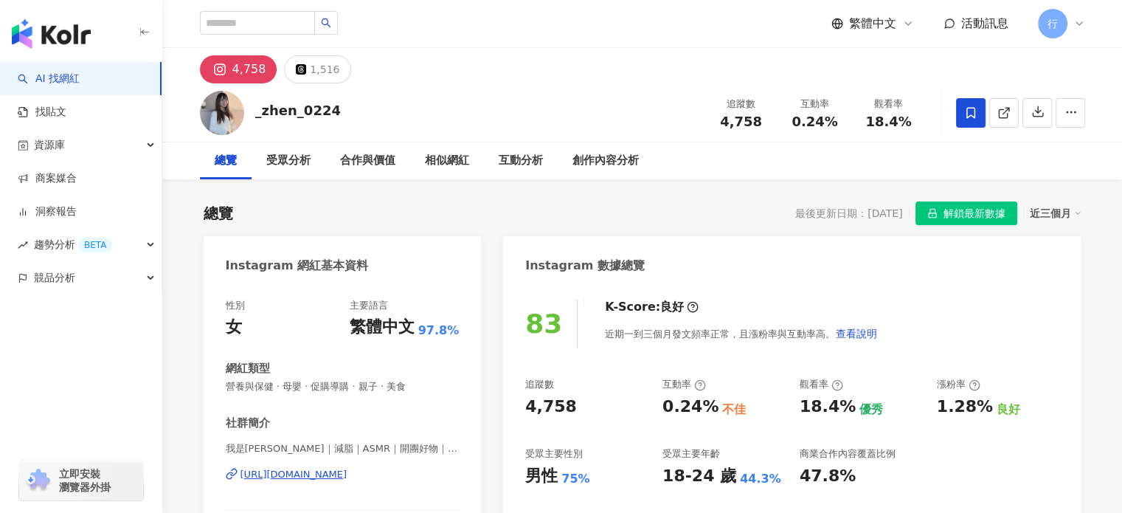
click at [336, 470] on div "https://www.instagram.com/_zhen_0224/" at bounding box center [294, 474] width 107 height 13
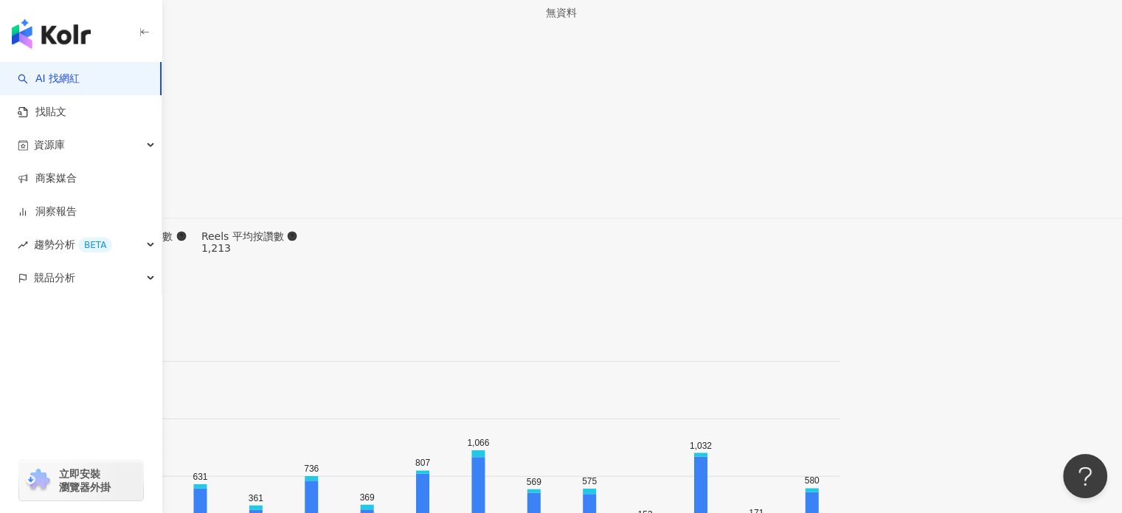
scroll to position [4529, 0]
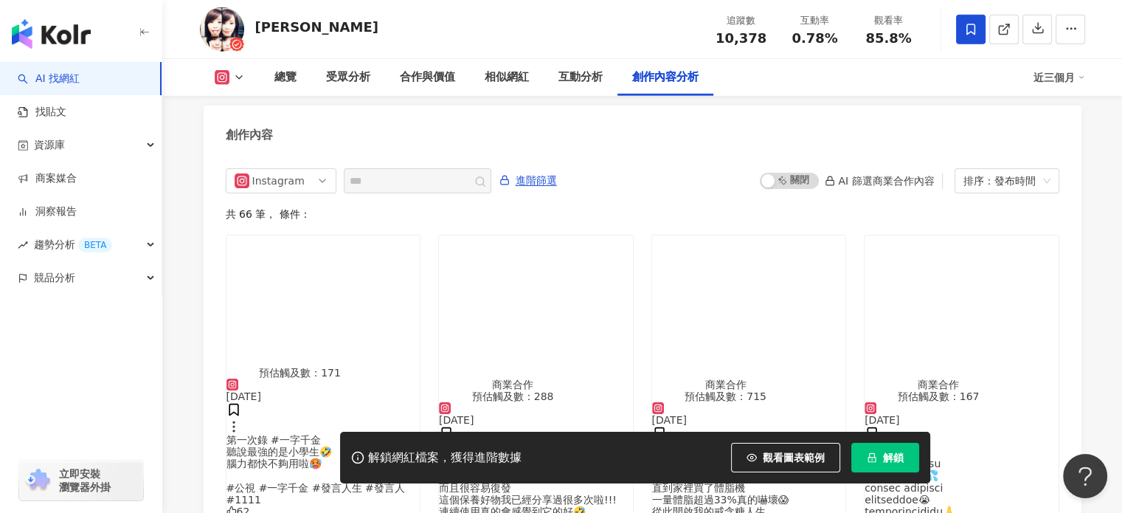
scroll to position [4653, 0]
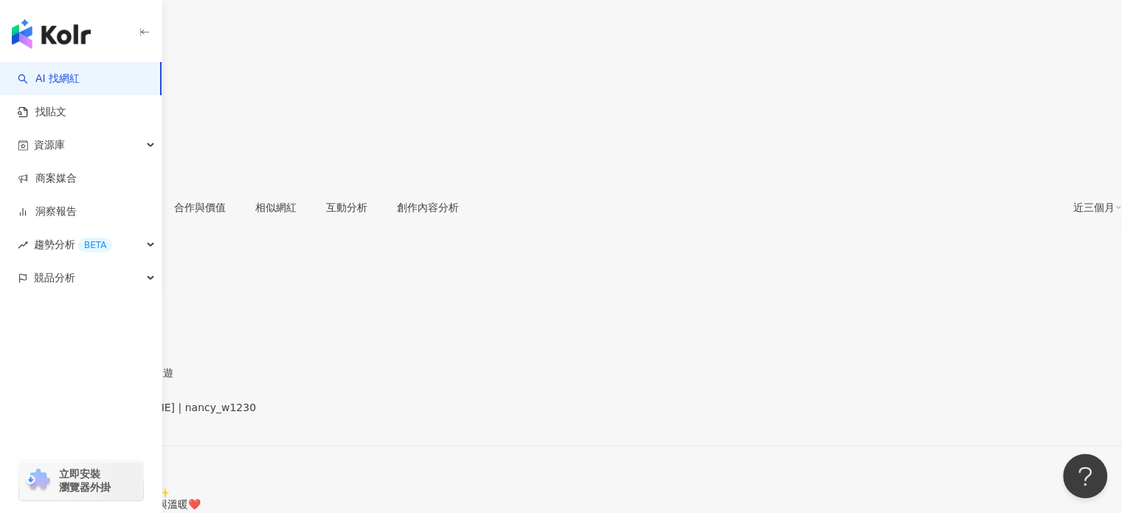
scroll to position [221, 0]
click at [130, 412] on div "https://www.instagram.com/nancy_w1230/" at bounding box center [72, 418] width 115 height 12
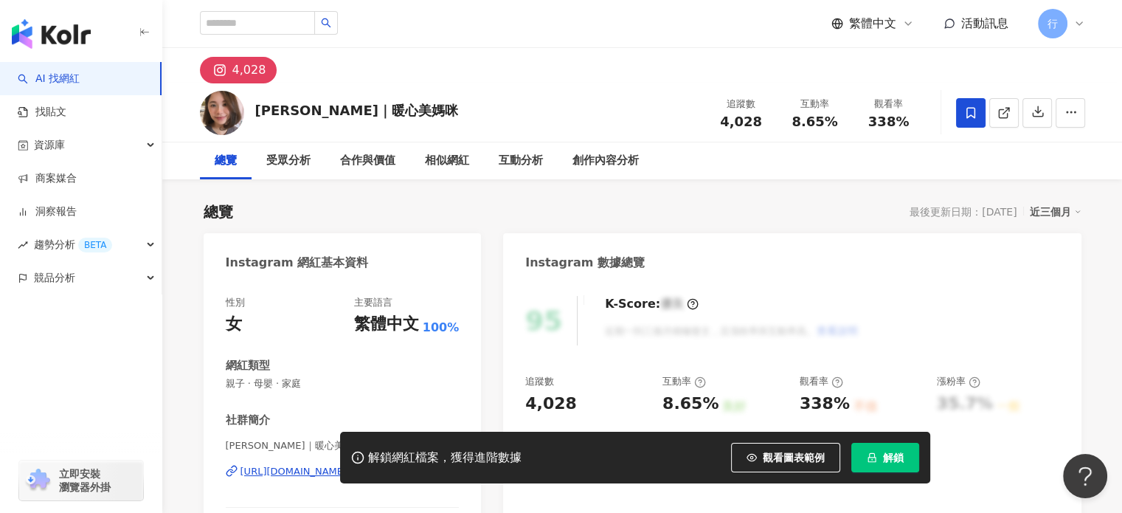
click at [257, 108] on div "尚瑩｜暖心美媽咪" at bounding box center [356, 110] width 203 height 18
